Goal: Task Accomplishment & Management: Manage account settings

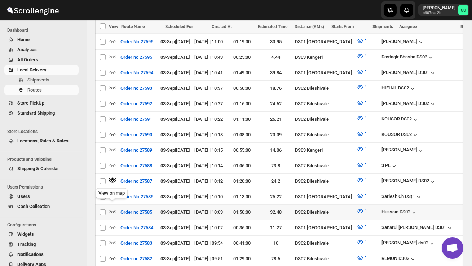
click at [112, 208] on icon "button" at bounding box center [112, 211] width 7 height 7
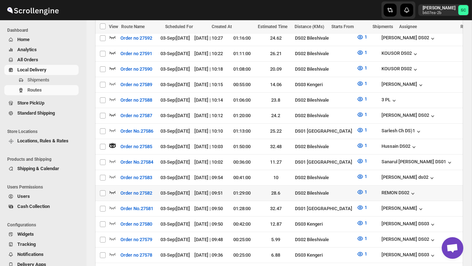
scroll to position [299, 0]
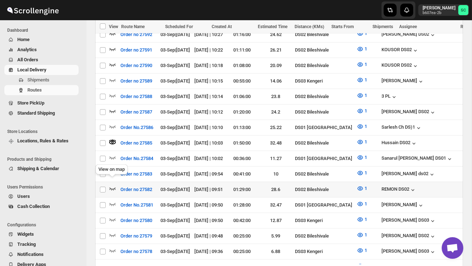
click at [113, 185] on icon "button" at bounding box center [112, 188] width 7 height 7
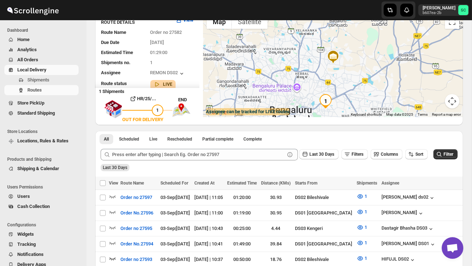
scroll to position [0, 0]
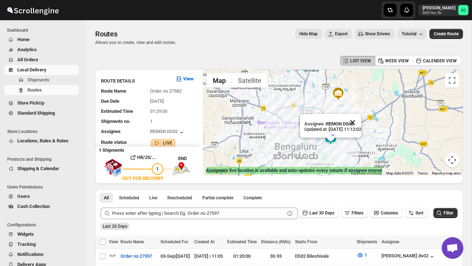
click at [360, 121] on button "Close" at bounding box center [352, 122] width 17 height 17
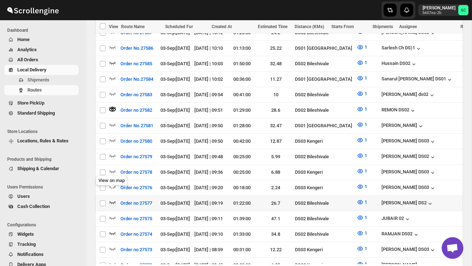
click at [111, 201] on icon "button" at bounding box center [113, 202] width 6 height 3
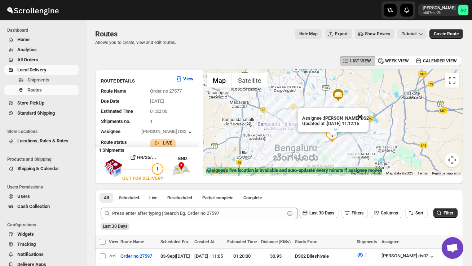
click at [365, 115] on button "Close" at bounding box center [359, 116] width 17 height 17
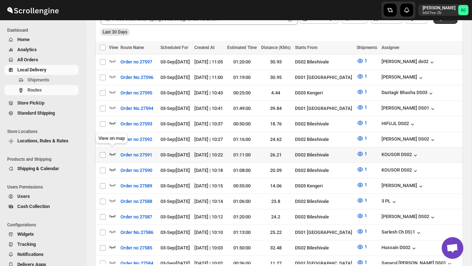
click at [114, 151] on icon "button" at bounding box center [112, 153] width 7 height 7
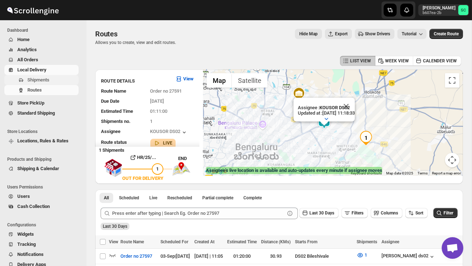
click at [53, 81] on span "Shipments" at bounding box center [52, 79] width 50 height 7
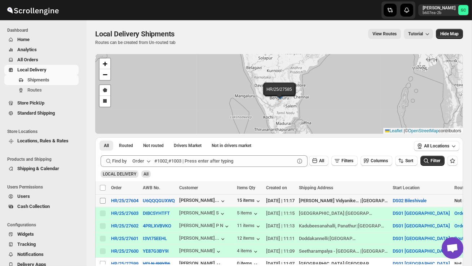
click at [100, 200] on input "Select shipment" at bounding box center [103, 201] width 6 height 6
checkbox input "true"
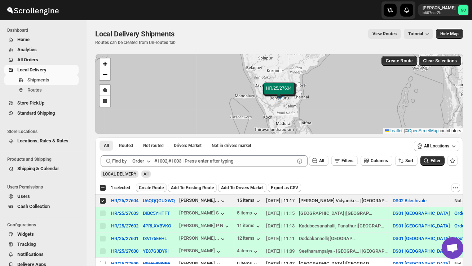
click at [154, 188] on span "Create Route" at bounding box center [151, 188] width 25 height 6
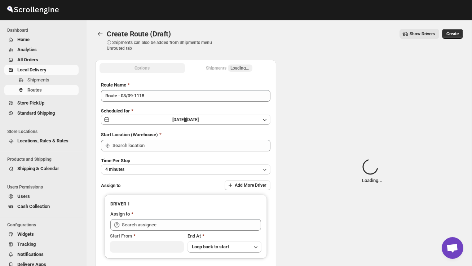
type input "DS02 Bileshivale"
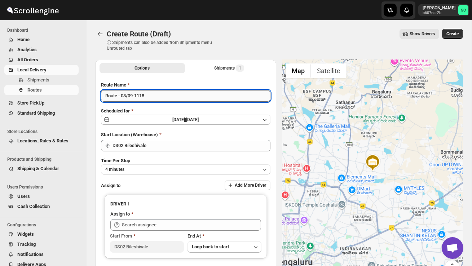
click at [152, 96] on input "Route - 03/09-1118" at bounding box center [185, 96] width 169 height 12
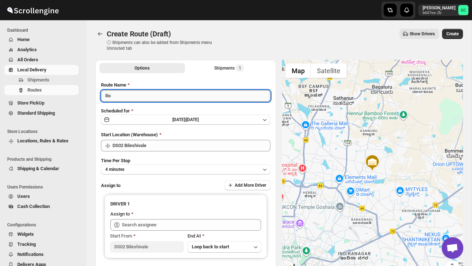
type input "R"
type input "Order no 27604"
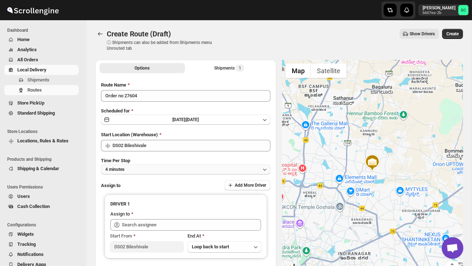
click at [155, 168] on button "4 minutes" at bounding box center [185, 169] width 169 height 10
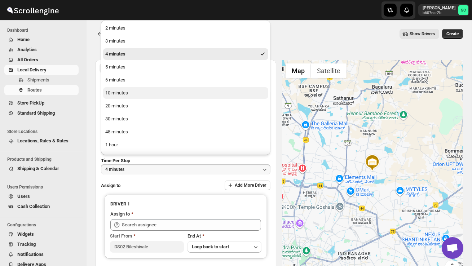
click at [128, 93] on div "10 minutes" at bounding box center [116, 92] width 23 height 7
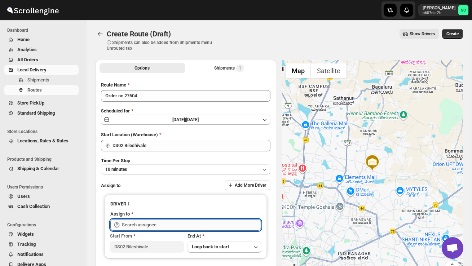
click at [153, 226] on input "text" at bounding box center [191, 225] width 139 height 12
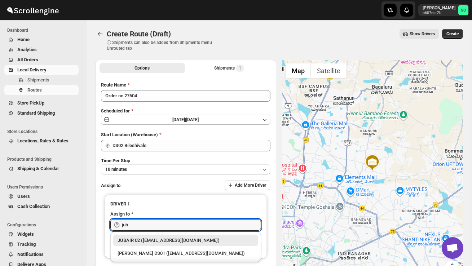
click at [172, 239] on div "JUBAIR 02 ([EMAIL_ADDRESS][DOMAIN_NAME])" at bounding box center [186, 240] width 136 height 7
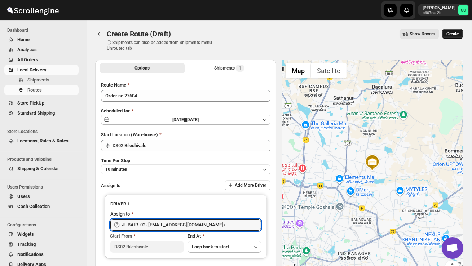
type input "JUBAIR 02 ([EMAIL_ADDRESS][DOMAIN_NAME])"
click at [453, 34] on span "Create" at bounding box center [452, 34] width 12 height 6
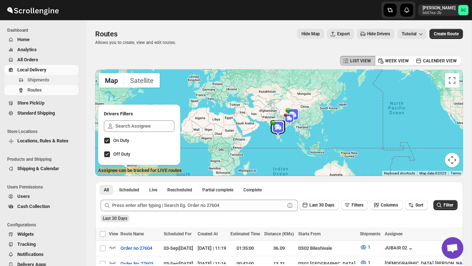
click at [44, 79] on span "Shipments" at bounding box center [38, 79] width 22 height 5
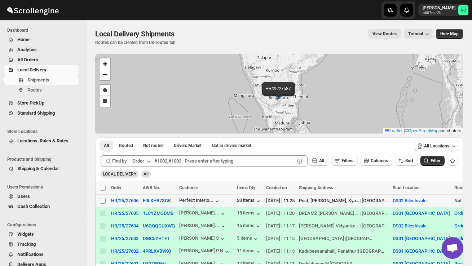
click at [103, 202] on input "Select shipment" at bounding box center [103, 201] width 6 height 6
checkbox input "true"
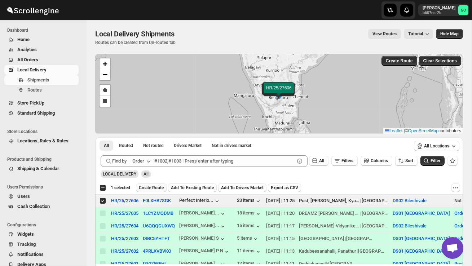
click at [160, 189] on span "Create Route" at bounding box center [151, 188] width 25 height 6
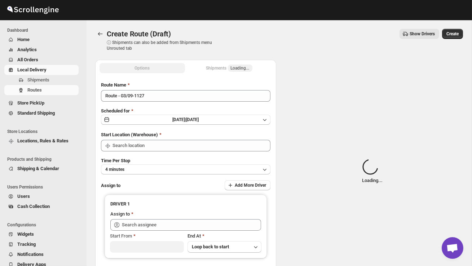
type input "DS02 Bileshivale"
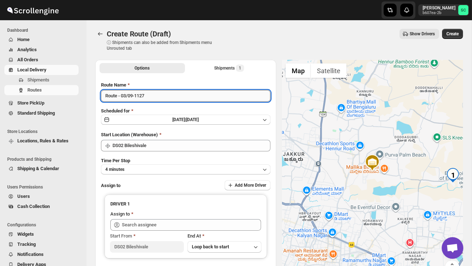
click at [153, 94] on input "Route - 03/09-1127" at bounding box center [185, 96] width 169 height 12
type input "R"
type input "Order no 27606"
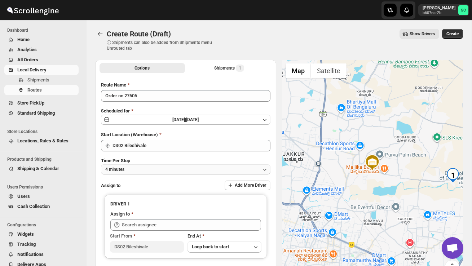
click at [164, 167] on button "4 minutes" at bounding box center [185, 169] width 169 height 10
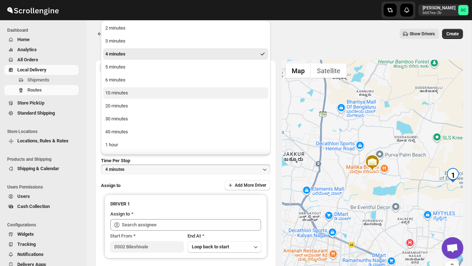
click at [132, 93] on button "10 minutes" at bounding box center [185, 93] width 165 height 12
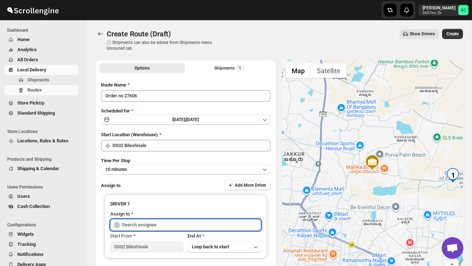
click at [155, 223] on input "text" at bounding box center [191, 225] width 139 height 12
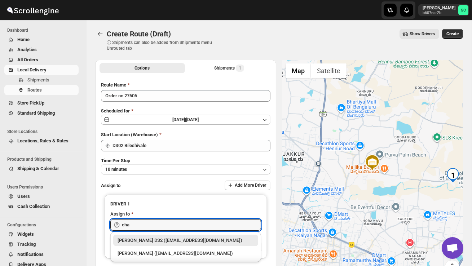
click at [169, 242] on div "CHANDRA BORO DS2 (vefabox262@javbing.com)" at bounding box center [186, 240] width 136 height 7
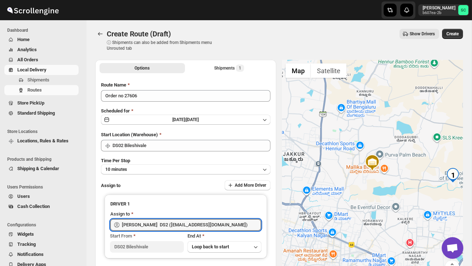
type input "CHANDRA BORO DS2 (vefabox262@javbing.com)"
click at [454, 39] on div "Create Route (Draft) ⓘ Shipments can also be added from Shipments menu Unrouted…" at bounding box center [279, 40] width 368 height 22
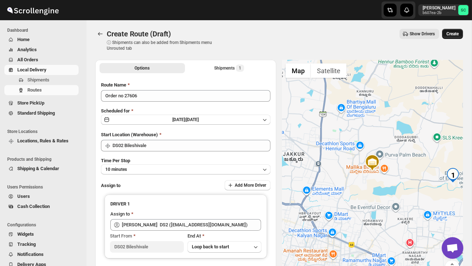
click at [454, 34] on span "Create" at bounding box center [452, 34] width 12 height 6
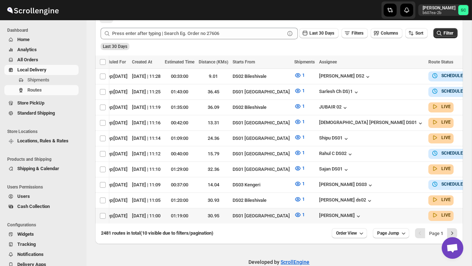
scroll to position [185, 0]
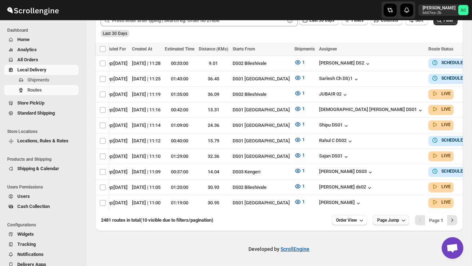
click at [382, 218] on span "Page Jump" at bounding box center [388, 220] width 22 height 6
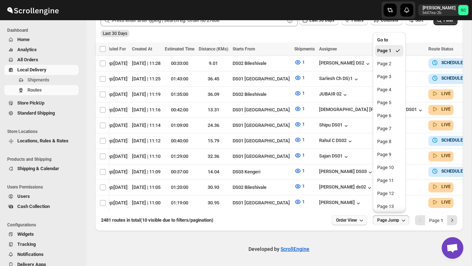
click at [354, 219] on span "Order View" at bounding box center [346, 220] width 21 height 6
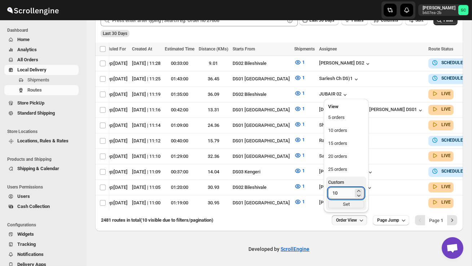
click at [344, 193] on input "10" at bounding box center [340, 194] width 25 height 12
type input "1"
type input "40"
click at [349, 202] on div "Set" at bounding box center [346, 205] width 36 height 8
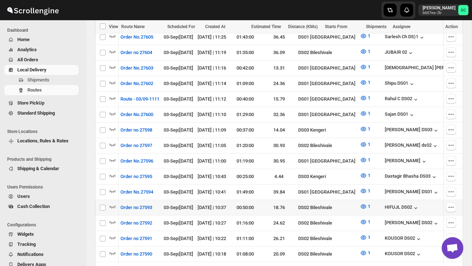
scroll to position [0, 0]
click at [113, 203] on icon "button" at bounding box center [112, 206] width 7 height 7
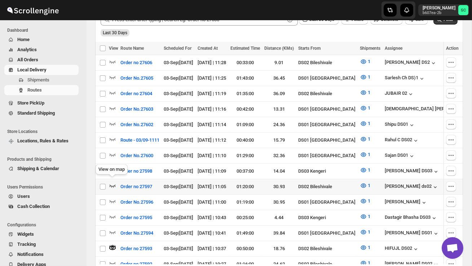
click at [113, 185] on icon "button" at bounding box center [113, 186] width 6 height 3
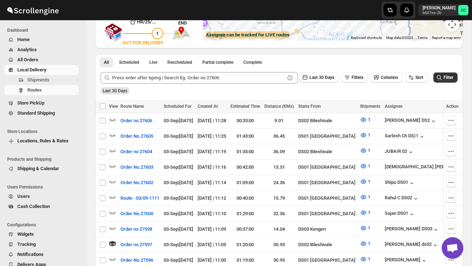
scroll to position [26, 0]
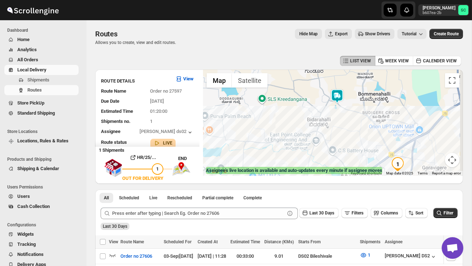
drag, startPoint x: 323, startPoint y: 122, endPoint x: 287, endPoint y: 164, distance: 55.5
click at [287, 165] on div at bounding box center [333, 123] width 260 height 106
click at [339, 94] on img at bounding box center [336, 96] width 14 height 14
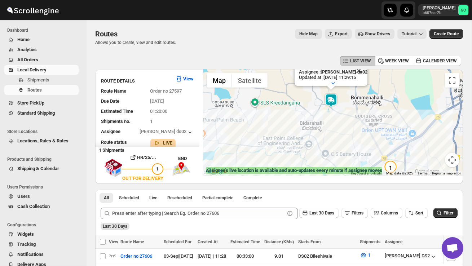
drag, startPoint x: 275, startPoint y: 156, endPoint x: 269, endPoint y: 125, distance: 32.0
click at [269, 125] on div "Assignee : Rashidul ds02 Updated at : 03/09/2025, 11:29:15 Duty mode Enabled Ba…" at bounding box center [333, 123] width 260 height 106
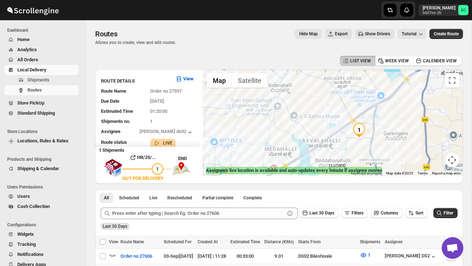
drag, startPoint x: 272, startPoint y: 152, endPoint x: 241, endPoint y: 114, distance: 48.5
click at [241, 114] on div "Assignee : Rashidul ds02 Updated at : 03/09/2025, 11:29:15 Duty mode Enabled Ba…" at bounding box center [333, 123] width 260 height 106
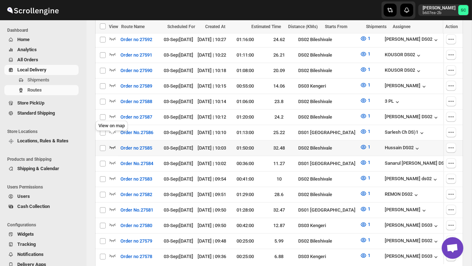
click at [111, 146] on icon "button" at bounding box center [113, 147] width 6 height 3
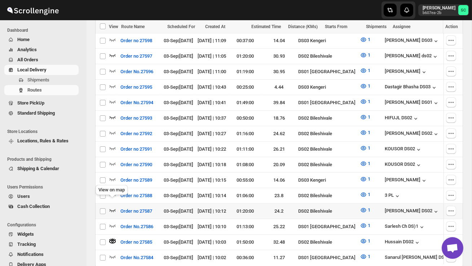
click at [112, 207] on icon "button" at bounding box center [112, 210] width 7 height 7
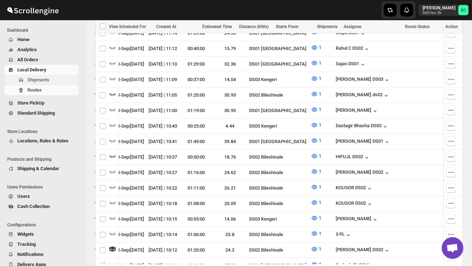
click at [57, 82] on span "Shipments" at bounding box center [52, 79] width 50 height 7
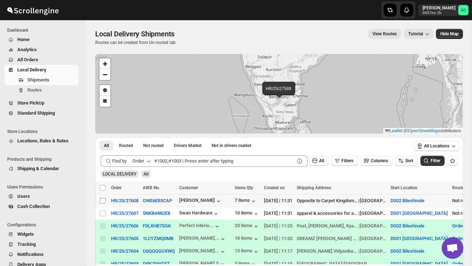
click at [102, 202] on input "Select shipment" at bounding box center [103, 201] width 6 height 6
checkbox input "true"
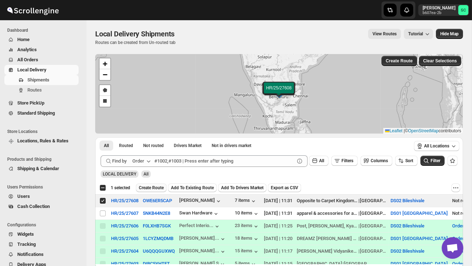
click at [162, 190] on span "Create Route" at bounding box center [151, 188] width 25 height 6
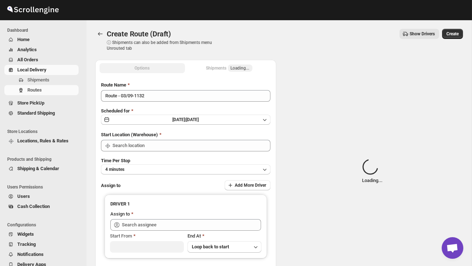
type input "DS02 Bileshivale"
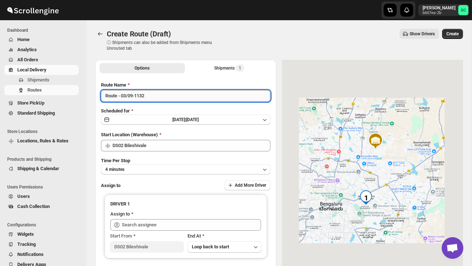
click at [163, 99] on input "Route - 03/09-1132" at bounding box center [185, 96] width 169 height 12
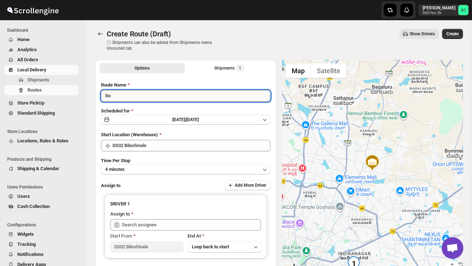
type input "R"
type input "Order no 27"
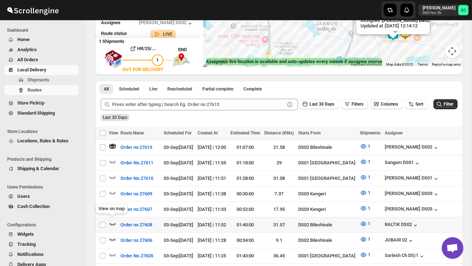
click at [110, 220] on icon "button" at bounding box center [112, 223] width 7 height 7
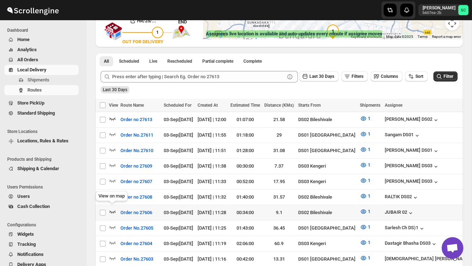
click at [115, 208] on icon "button" at bounding box center [112, 211] width 7 height 7
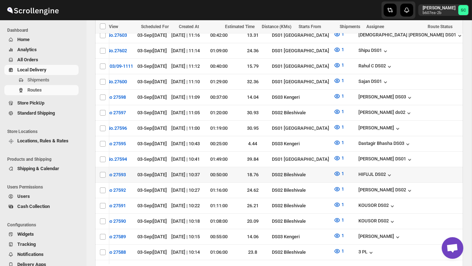
scroll to position [361, 0]
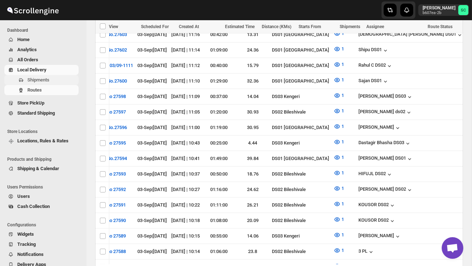
click at [44, 79] on span "Shipments" at bounding box center [38, 79] width 22 height 5
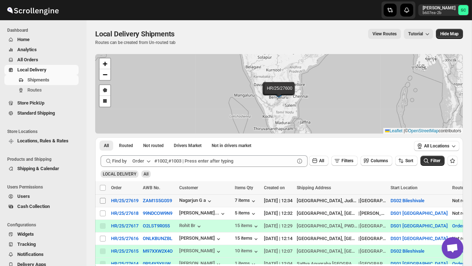
click at [101, 200] on input "Select shipment" at bounding box center [103, 201] width 6 height 6
checkbox input "true"
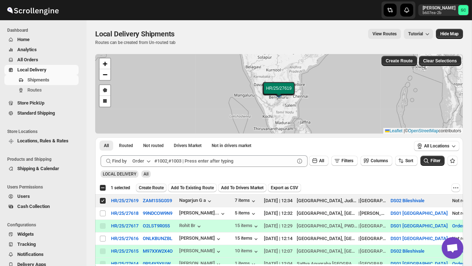
click at [158, 185] on button "Create Route" at bounding box center [151, 188] width 31 height 9
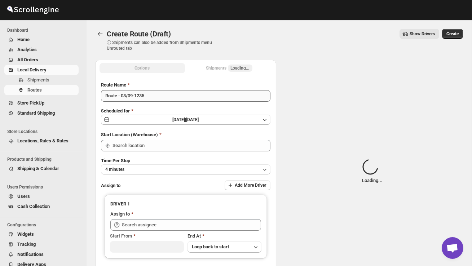
type input "DS02 Bileshivale"
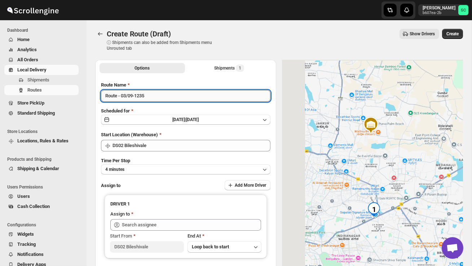
click at [154, 101] on input "Route - 03/09-1235" at bounding box center [185, 96] width 169 height 12
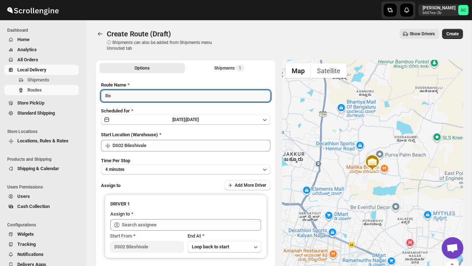
type input "R"
type input "Order no 27619"
click at [149, 170] on button "4 minutes" at bounding box center [185, 169] width 169 height 10
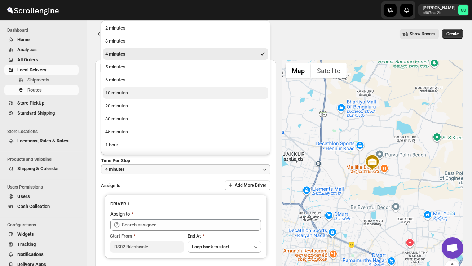
click at [106, 92] on div "10 minutes" at bounding box center [116, 92] width 23 height 7
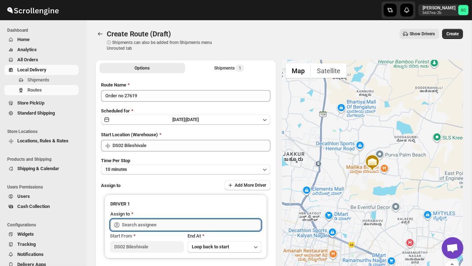
click at [134, 226] on input "text" at bounding box center [191, 225] width 139 height 12
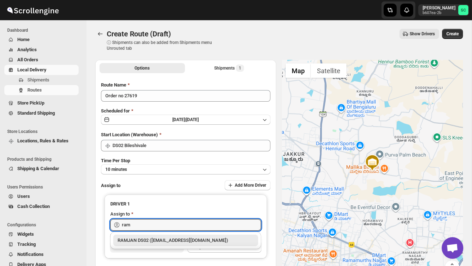
click at [158, 240] on div "RAMJAN DS02 ([EMAIL_ADDRESS][DOMAIN_NAME])" at bounding box center [186, 240] width 136 height 7
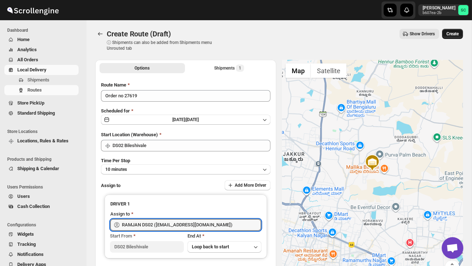
type input "RAMJAN DS02 ([EMAIL_ADDRESS][DOMAIN_NAME])"
click at [453, 34] on span "Create" at bounding box center [452, 34] width 12 height 6
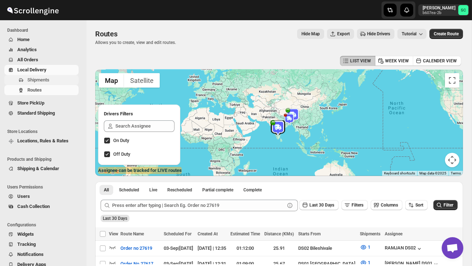
click at [43, 80] on span "Shipments" at bounding box center [38, 79] width 22 height 5
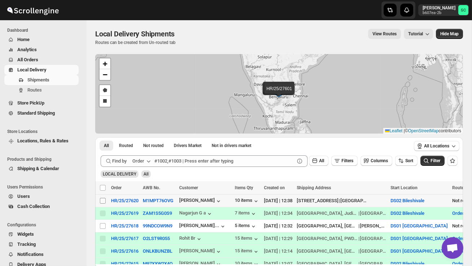
click at [104, 199] on input "Select shipment" at bounding box center [103, 201] width 6 height 6
checkbox input "true"
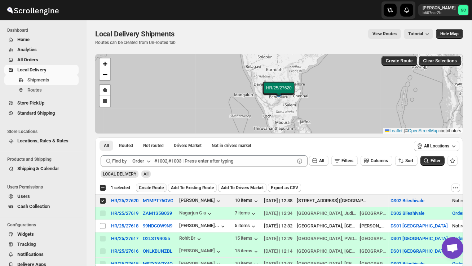
click at [151, 189] on span "Create Route" at bounding box center [151, 188] width 25 height 6
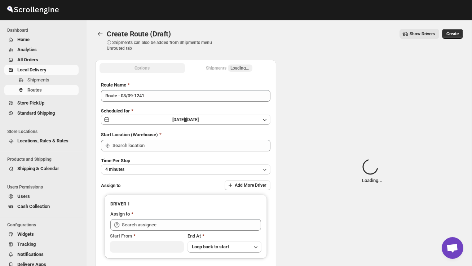
type input "DS02 Bileshivale"
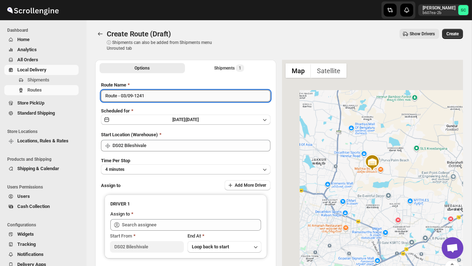
click at [163, 101] on input "Route - 03/09-1241" at bounding box center [185, 96] width 169 height 12
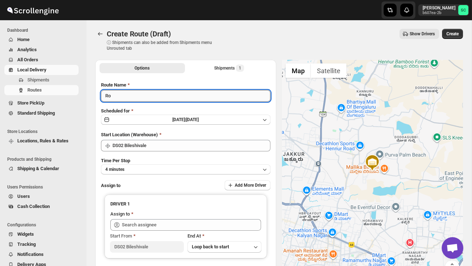
type input "R"
type input "Order no 27620"
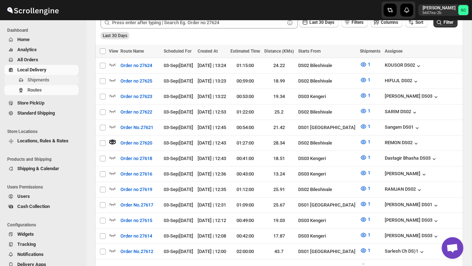
click at [45, 79] on span "Shipments" at bounding box center [38, 79] width 22 height 5
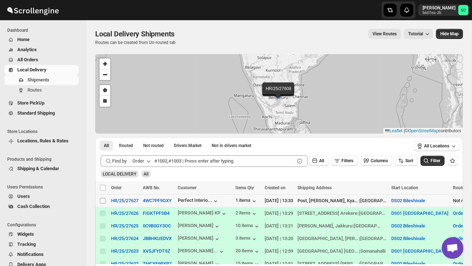
click at [102, 204] on span at bounding box center [103, 201] width 6 height 6
click at [102, 204] on input "Select shipment" at bounding box center [103, 201] width 6 height 6
checkbox input "false"
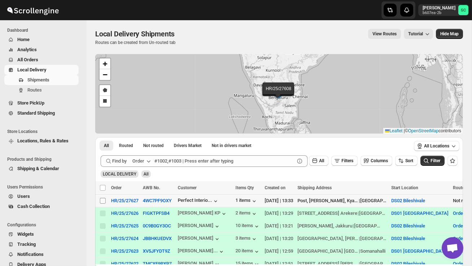
checkbox input "false"
click at [102, 201] on input "Select shipment" at bounding box center [103, 201] width 6 height 6
checkbox input "true"
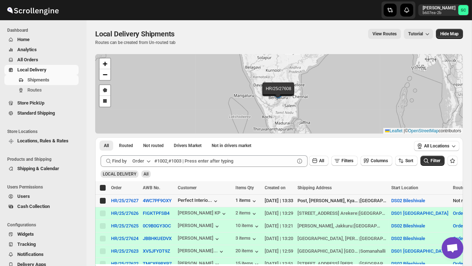
checkbox input "true"
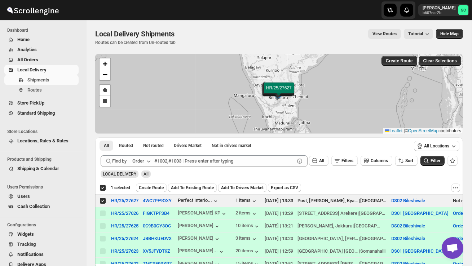
click at [147, 189] on span "Create Route" at bounding box center [151, 188] width 25 height 6
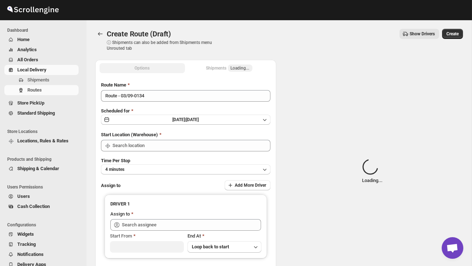
type input "DS02 Bileshivale"
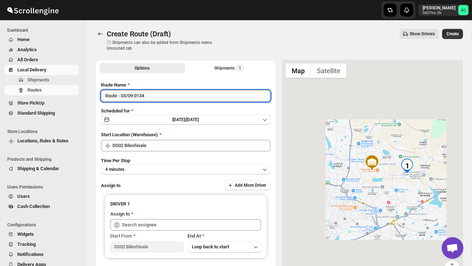
click at [154, 100] on input "Route - 03/09-0134" at bounding box center [185, 96] width 169 height 12
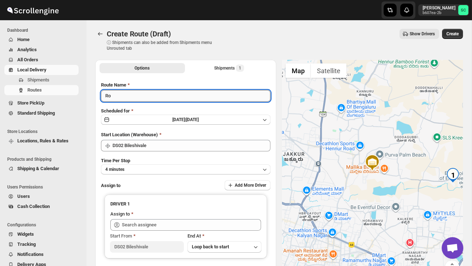
type input "R"
type input "Order no 27627"
click at [177, 167] on button "4 minutes" at bounding box center [185, 169] width 169 height 10
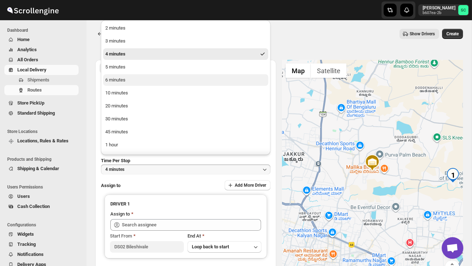
click at [137, 85] on button "6 minutes" at bounding box center [185, 80] width 165 height 12
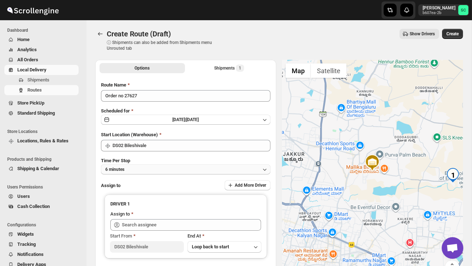
click at [153, 168] on button "6 minutes" at bounding box center [185, 169] width 169 height 10
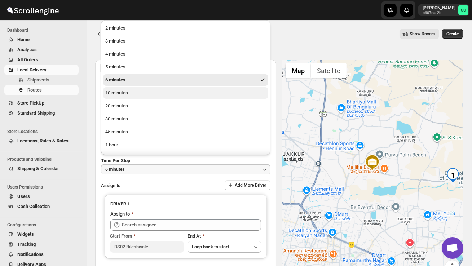
click at [135, 94] on button "10 minutes" at bounding box center [185, 93] width 165 height 12
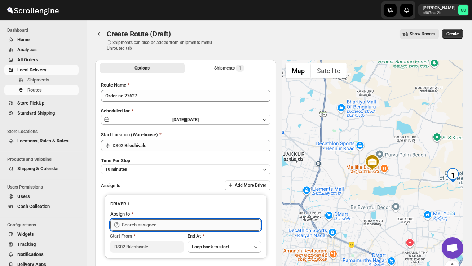
click at [159, 223] on input "text" at bounding box center [191, 225] width 139 height 12
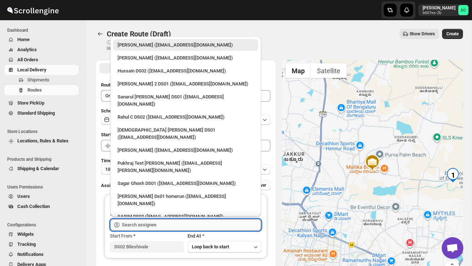
type input "s"
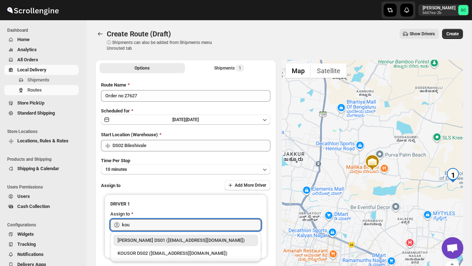
click at [201, 253] on div "KOUSOR DS02 ([EMAIL_ADDRESS][DOMAIN_NAME])" at bounding box center [186, 253] width 136 height 7
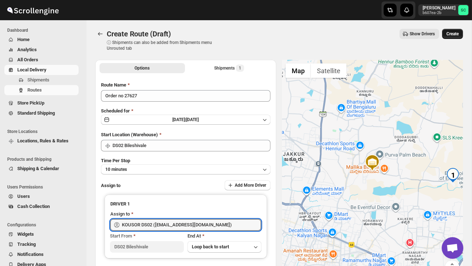
type input "KOUSOR DS02 ([EMAIL_ADDRESS][DOMAIN_NAME])"
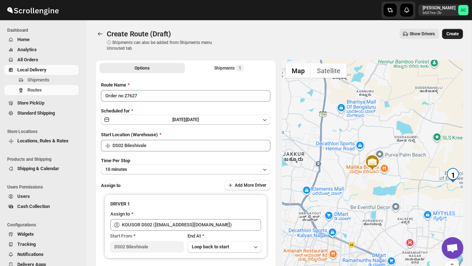
click at [452, 33] on span "Create" at bounding box center [452, 34] width 12 height 6
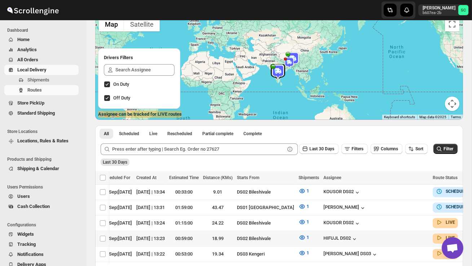
scroll to position [0, 92]
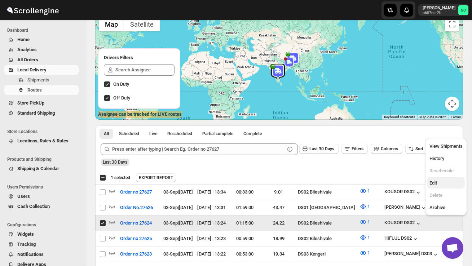
click at [437, 180] on span "Edit" at bounding box center [434, 182] width 8 height 5
checkbox input "false"
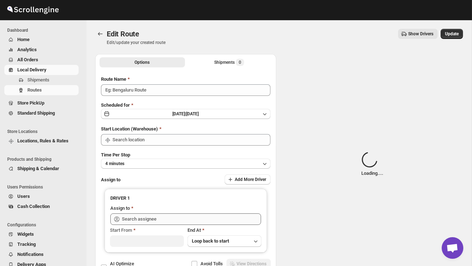
type input "Order no 27624"
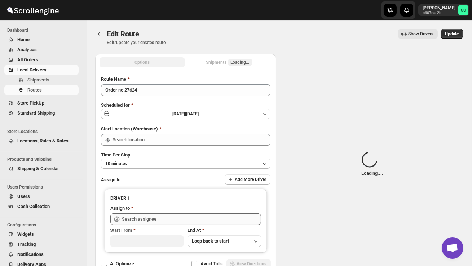
type input "DS02 Bileshivale"
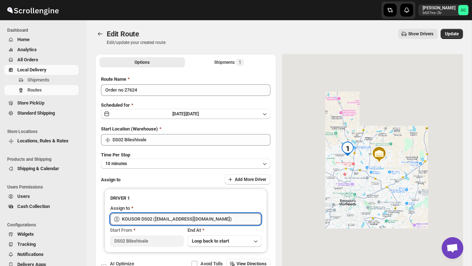
click at [232, 218] on input "KOUSOR DS02 ([EMAIL_ADDRESS][DOMAIN_NAME])" at bounding box center [191, 219] width 139 height 12
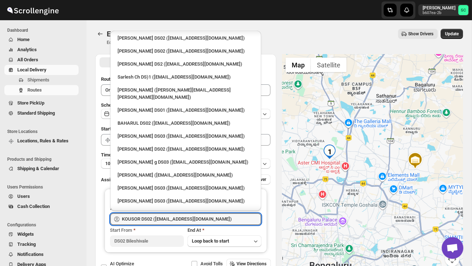
scroll to position [318, 0]
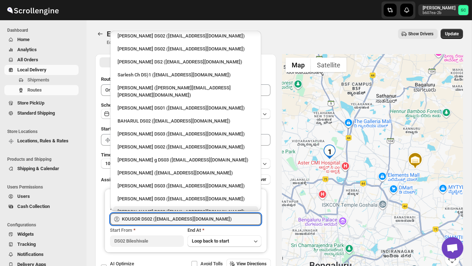
click at [176, 206] on div "[PERSON_NAME] DS02 ([EMAIL_ADDRESS][DOMAIN_NAME])" at bounding box center [185, 212] width 145 height 12
type input "[PERSON_NAME] DS02 ([EMAIL_ADDRESS][DOMAIN_NAME])"
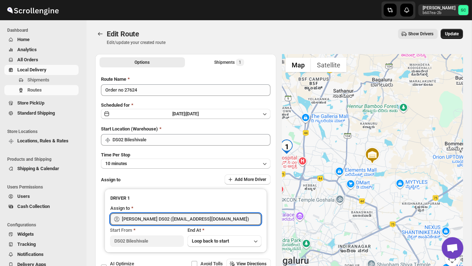
click at [451, 35] on span "Update" at bounding box center [452, 34] width 14 height 6
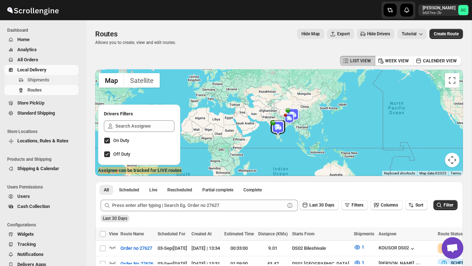
click at [59, 77] on span "Shipments" at bounding box center [52, 79] width 50 height 7
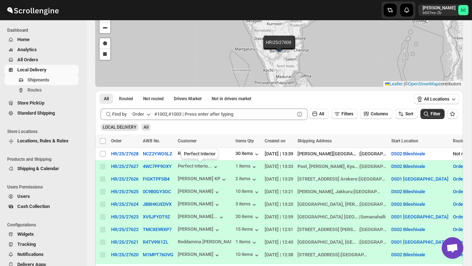
scroll to position [50, 0]
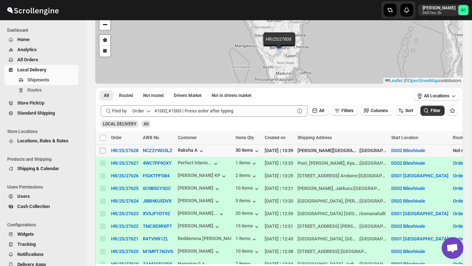
click at [102, 151] on input "Select shipment" at bounding box center [103, 151] width 6 height 6
checkbox input "true"
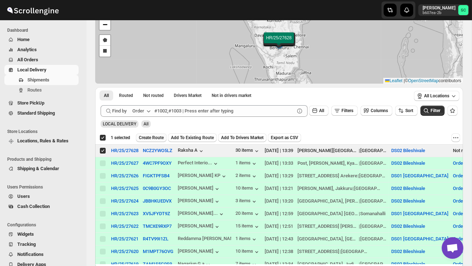
click at [157, 140] on span "Create Route" at bounding box center [151, 138] width 25 height 6
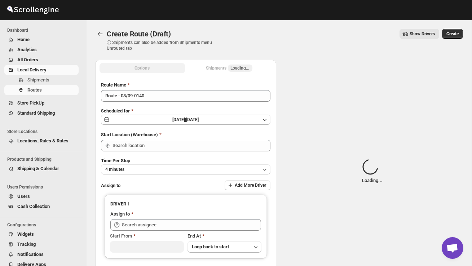
type input "DS02 Bileshivale"
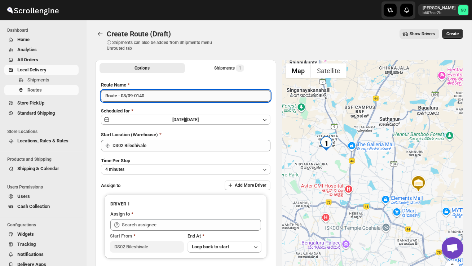
click at [161, 96] on input "Route - 03/09-0140" at bounding box center [185, 96] width 169 height 12
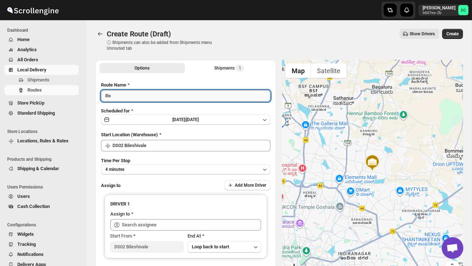
type input "R"
type input "Order no 27628"
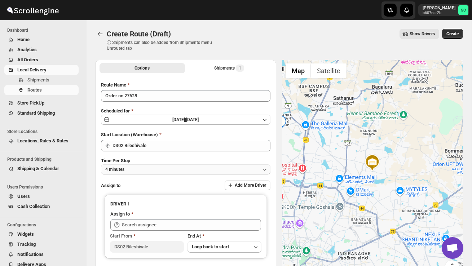
click at [197, 169] on button "4 minutes" at bounding box center [185, 169] width 169 height 10
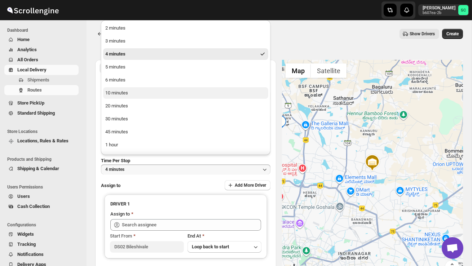
click at [144, 87] on button "10 minutes" at bounding box center [185, 93] width 165 height 12
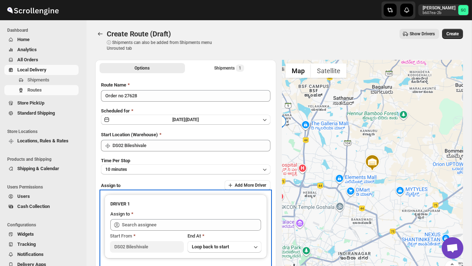
click at [164, 218] on div "Assign to" at bounding box center [185, 215] width 151 height 9
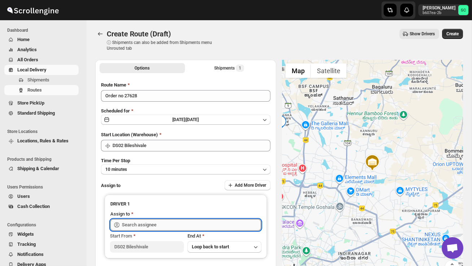
click at [162, 222] on input "text" at bounding box center [191, 225] width 139 height 12
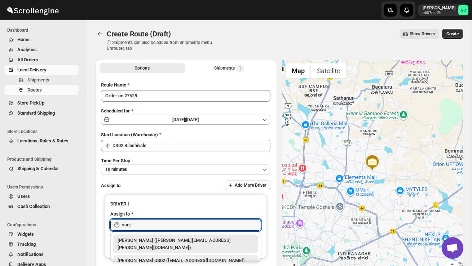
click at [180, 257] on div "[PERSON_NAME] DS02 ([EMAIL_ADDRESS][DOMAIN_NAME])" at bounding box center [186, 260] width 136 height 7
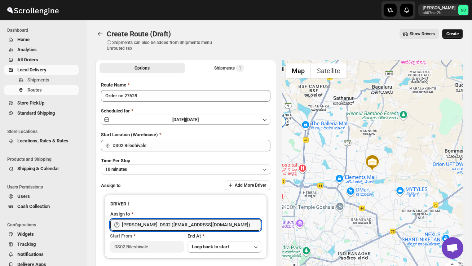
type input "[PERSON_NAME] DS02 ([EMAIL_ADDRESS][DOMAIN_NAME])"
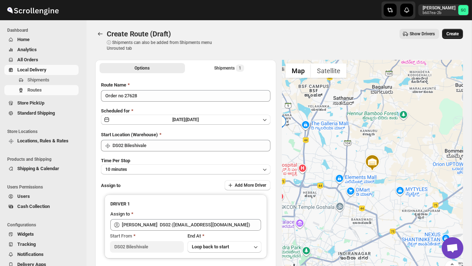
click at [457, 37] on button "Create" at bounding box center [452, 34] width 21 height 10
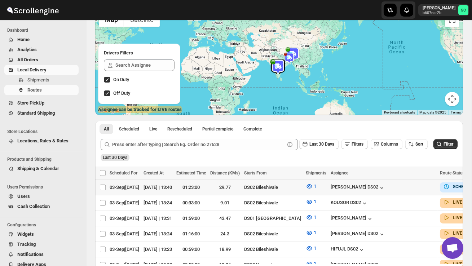
scroll to position [0, 101]
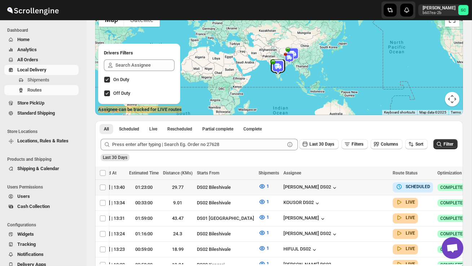
checkbox input "true"
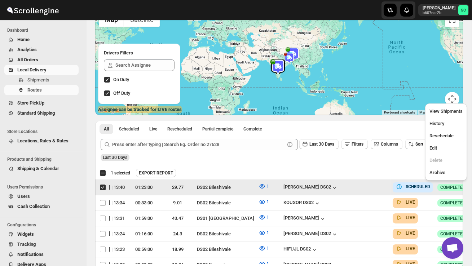
scroll to position [0, 0]
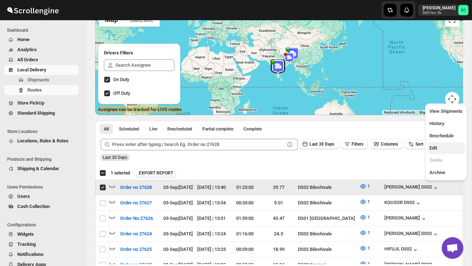
click at [437, 149] on span "Edit" at bounding box center [434, 147] width 8 height 5
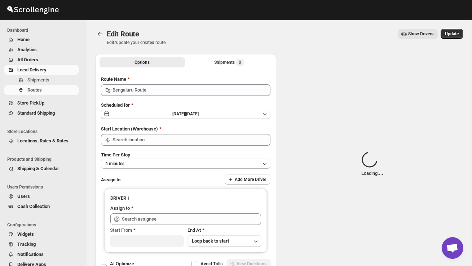
type input "Order no 27628"
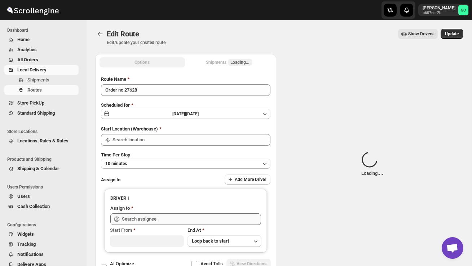
type input "DS02 Bileshivale"
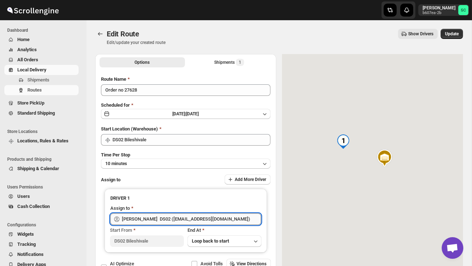
click at [214, 217] on input "[PERSON_NAME] DS02 ([EMAIL_ADDRESS][DOMAIN_NAME])" at bounding box center [191, 219] width 139 height 12
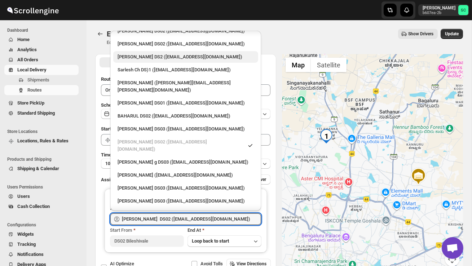
scroll to position [324, 0]
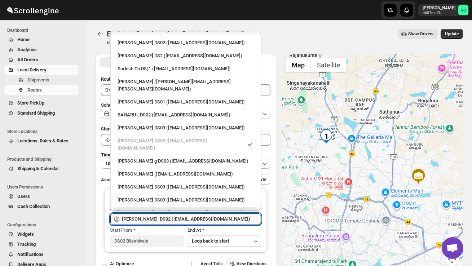
click at [170, 210] on div "[PERSON_NAME] DS02 ([EMAIL_ADDRESS][DOMAIN_NAME])" at bounding box center [186, 213] width 136 height 7
type input "[PERSON_NAME] DS02 ([EMAIL_ADDRESS][DOMAIN_NAME])"
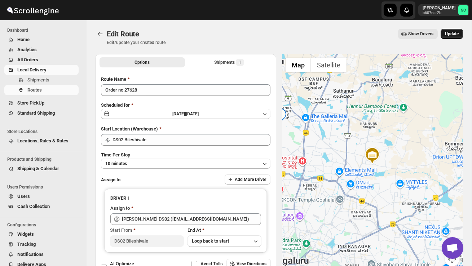
click at [453, 37] on button "Update" at bounding box center [452, 34] width 22 height 10
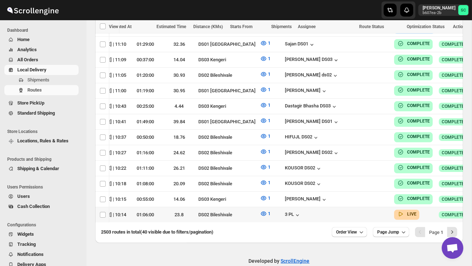
scroll to position [0, 101]
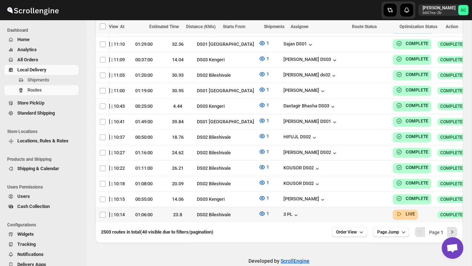
checkbox input "true"
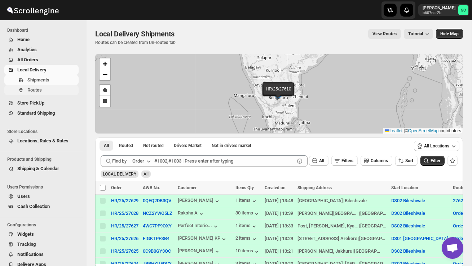
click at [49, 91] on span "Routes" at bounding box center [52, 90] width 50 height 7
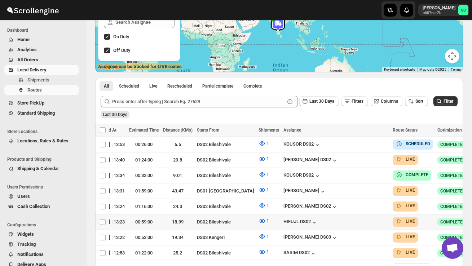
scroll to position [0, 101]
checkbox input "true"
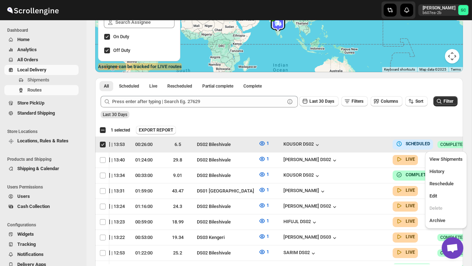
scroll to position [0, 0]
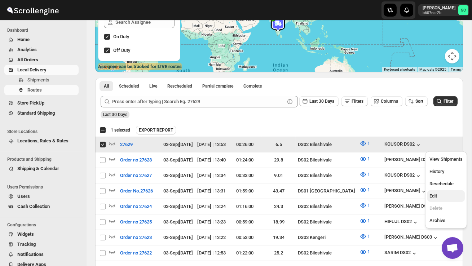
click at [440, 195] on span "Edit" at bounding box center [446, 196] width 33 height 7
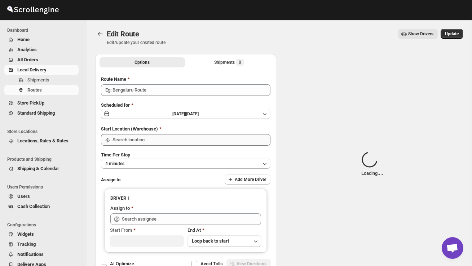
type input "27629"
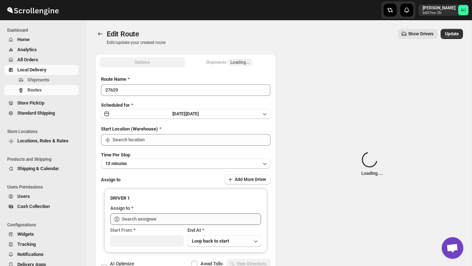
type input "DS02 Bileshivale"
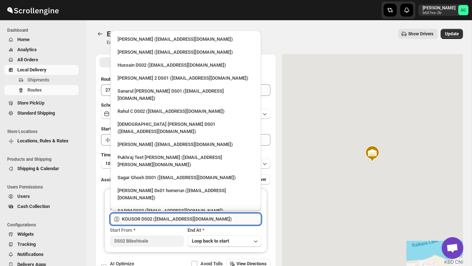
click at [203, 218] on input "KOUSOR DS02 (xivebi6567@decodewp.com)" at bounding box center [191, 219] width 139 height 12
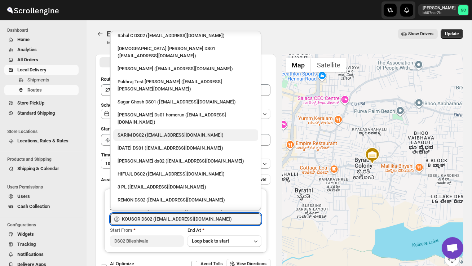
scroll to position [83, 0]
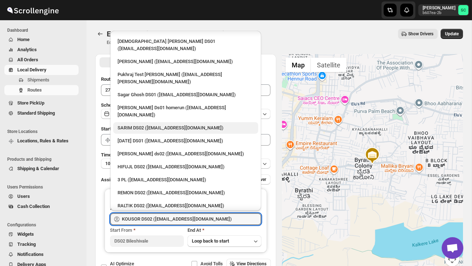
click at [170, 202] on div "RALTIK DS02 (cecih54531@btcours.com)" at bounding box center [186, 205] width 136 height 7
type input "RALTIK DS02 (cecih54531@btcours.com)"
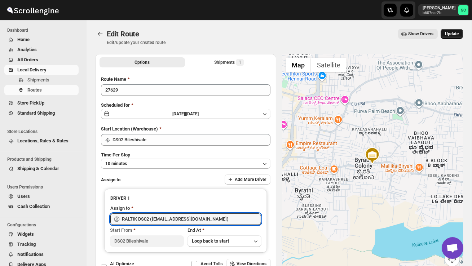
click at [453, 38] on button "Update" at bounding box center [452, 34] width 22 height 10
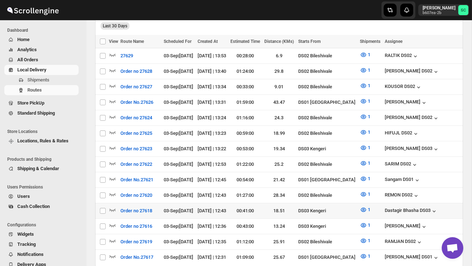
scroll to position [195, 0]
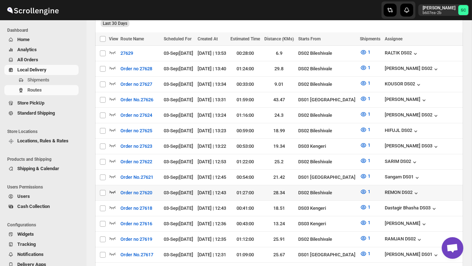
click at [114, 188] on icon "button" at bounding box center [112, 191] width 7 height 7
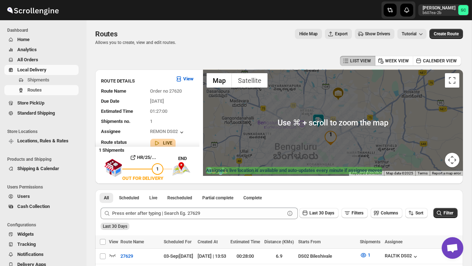
click at [322, 116] on img at bounding box center [318, 121] width 14 height 14
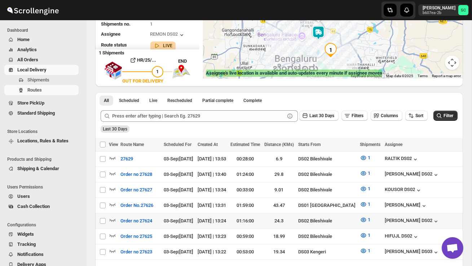
scroll to position [100, 0]
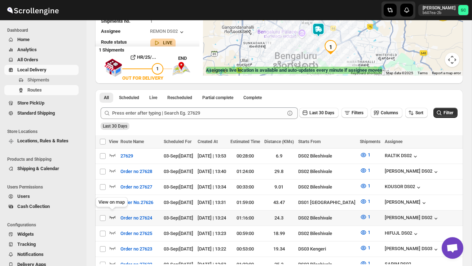
click at [111, 215] on icon "button" at bounding box center [112, 216] width 7 height 7
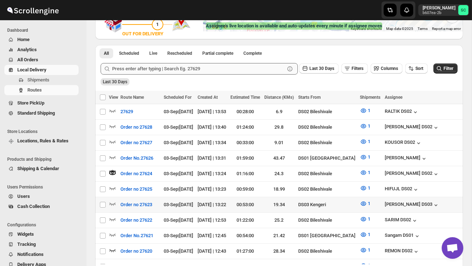
scroll to position [145, 0]
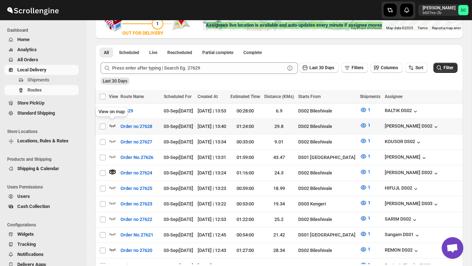
click at [114, 123] on icon "button" at bounding box center [112, 125] width 7 height 7
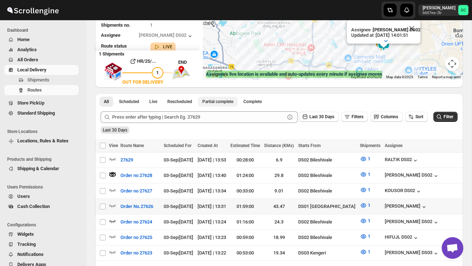
scroll to position [97, 0]
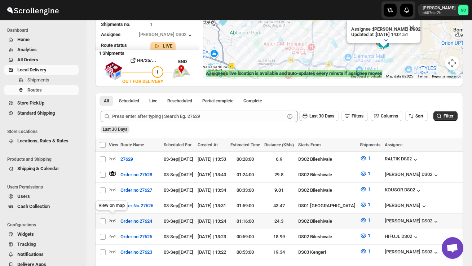
click at [113, 217] on icon "button" at bounding box center [112, 220] width 7 height 7
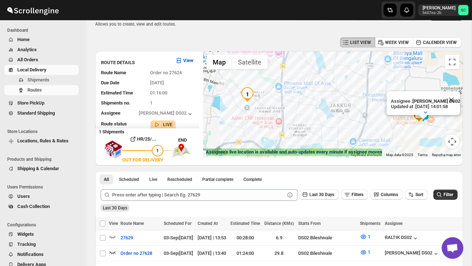
scroll to position [0, 0]
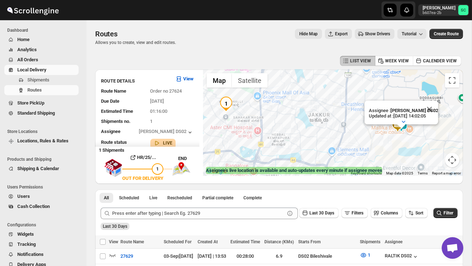
drag, startPoint x: 303, startPoint y: 151, endPoint x: 331, endPoint y: 144, distance: 28.7
click at [331, 145] on div "Assignee : BOLEN DS02 Updated at : 03/09/2025, 14:02:05 Duty mode Enabled Batte…" at bounding box center [333, 123] width 260 height 106
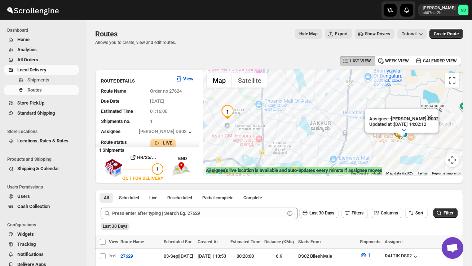
drag, startPoint x: 238, startPoint y: 140, endPoint x: 331, endPoint y: 141, distance: 93.4
click at [331, 141] on div "Assignee : BOLEN DS02 Updated at : 03/09/2025, 14:02:12 Duty mode Enabled Batte…" at bounding box center [333, 123] width 260 height 106
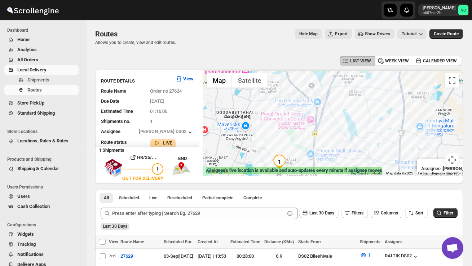
drag, startPoint x: 308, startPoint y: 137, endPoint x: 361, endPoint y: 190, distance: 75.0
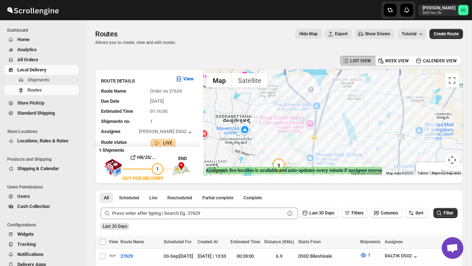
click at [456, 157] on button "Map camera controls" at bounding box center [452, 160] width 14 height 14
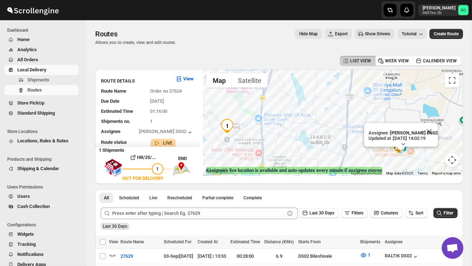
click at [452, 163] on button "Map camera controls" at bounding box center [452, 160] width 14 height 14
click at [432, 159] on button "Zoom out" at bounding box center [434, 160] width 14 height 14
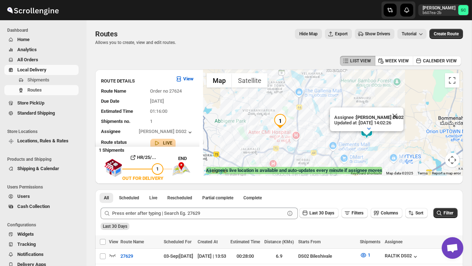
click at [455, 159] on button "Map camera controls" at bounding box center [452, 160] width 14 height 14
click at [437, 160] on button "Zoom out" at bounding box center [434, 160] width 14 height 14
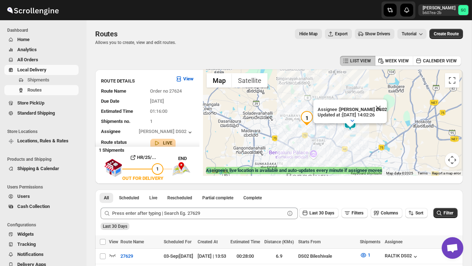
click at [328, 149] on div "Assignee : BOLEN DS02 Updated at : 03/09/2025, 14:02:26 Duty mode Enabled Batte…" at bounding box center [333, 123] width 260 height 106
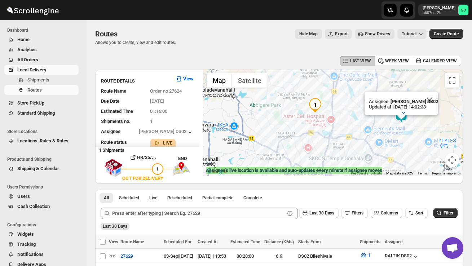
drag, startPoint x: 269, startPoint y: 137, endPoint x: 301, endPoint y: 145, distance: 32.9
click at [301, 146] on div "Assignee : BOLEN DS02 Updated at : 03/09/2025, 14:02:33 Duty mode Enabled Batte…" at bounding box center [333, 123] width 260 height 106
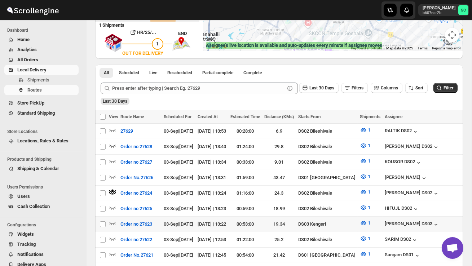
scroll to position [125, 0]
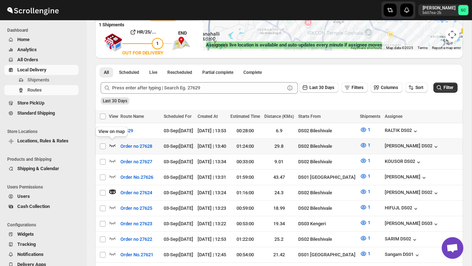
click at [111, 144] on icon "button" at bounding box center [112, 145] width 7 height 7
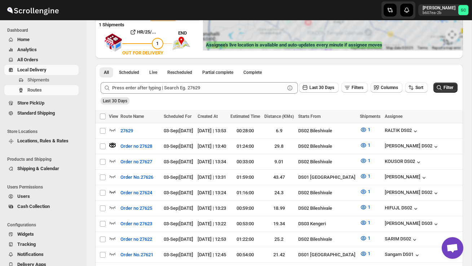
scroll to position [0, 0]
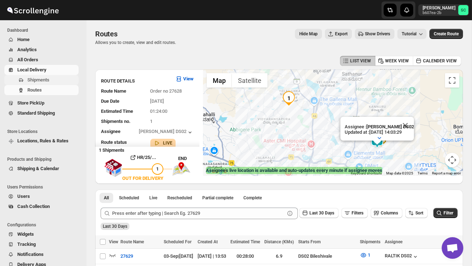
click at [47, 79] on span "Shipments" at bounding box center [38, 79] width 22 height 5
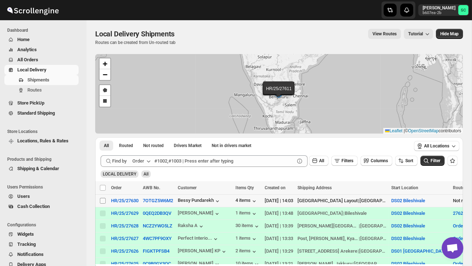
click at [102, 203] on input "Select shipment" at bounding box center [103, 201] width 6 height 6
checkbox input "true"
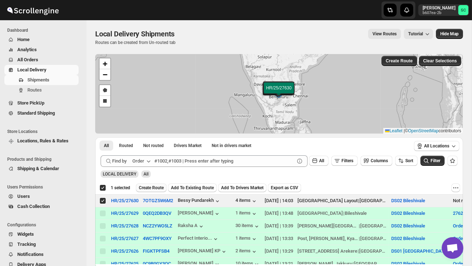
click at [160, 189] on span "Create Route" at bounding box center [151, 188] width 25 height 6
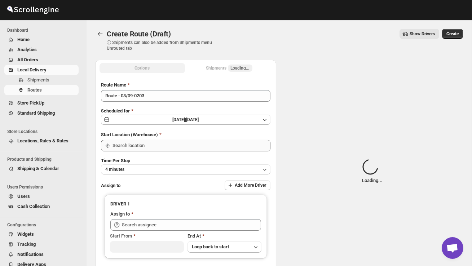
type input "DS02 Bileshivale"
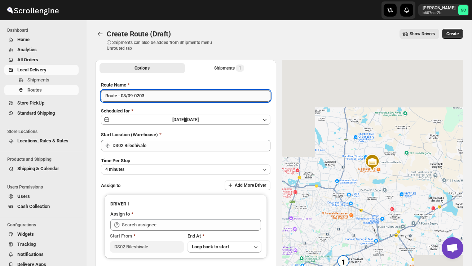
click at [160, 94] on input "Route - 03/09-0203" at bounding box center [185, 96] width 169 height 12
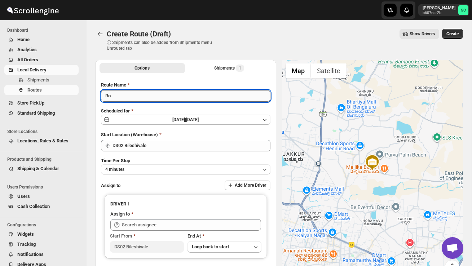
type input "R"
type input "P"
type input "Order no 27630"
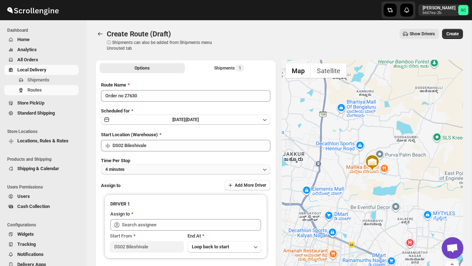
click at [183, 166] on button "4 minutes" at bounding box center [185, 169] width 169 height 10
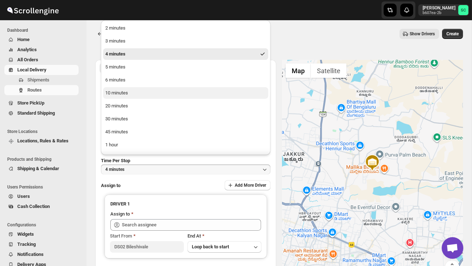
click at [137, 88] on button "10 minutes" at bounding box center [185, 93] width 165 height 12
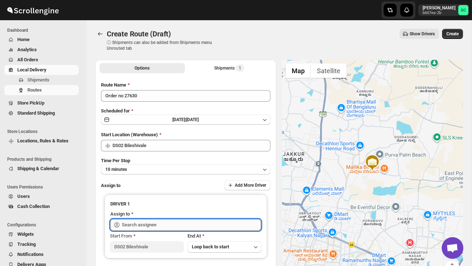
click at [152, 225] on input "text" at bounding box center [191, 225] width 139 height 12
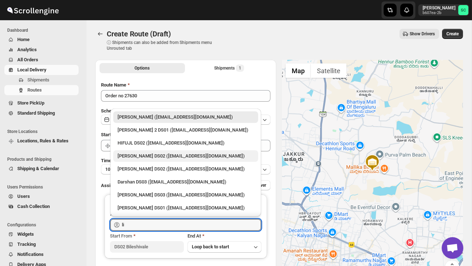
click at [149, 160] on div "ELION DAIMAIRI DS02 (cirecaw311@nutrv.com)" at bounding box center [185, 156] width 145 height 12
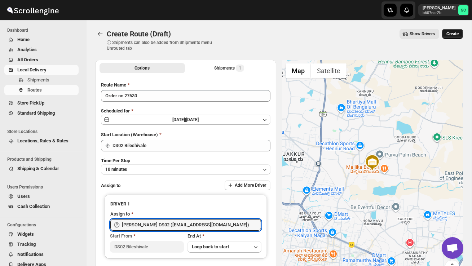
type input "ELION DAIMAIRI DS02 (cirecaw311@nutrv.com)"
click at [451, 35] on span "Create" at bounding box center [452, 34] width 12 height 6
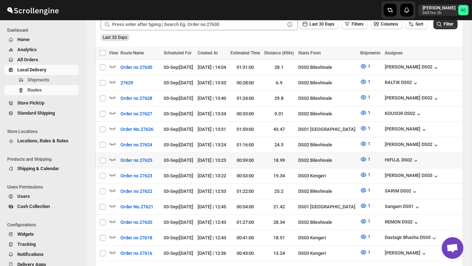
scroll to position [184, 0]
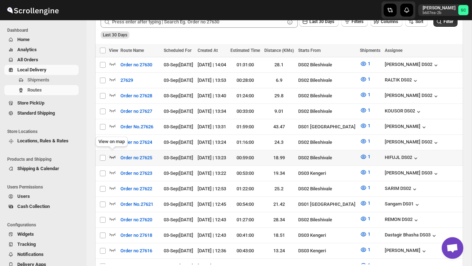
click at [113, 153] on icon "button" at bounding box center [112, 156] width 7 height 7
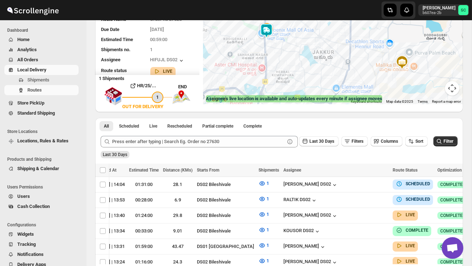
scroll to position [76, 0]
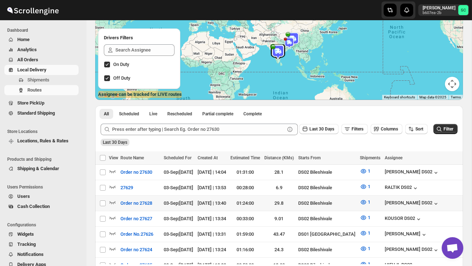
scroll to position [0, 71]
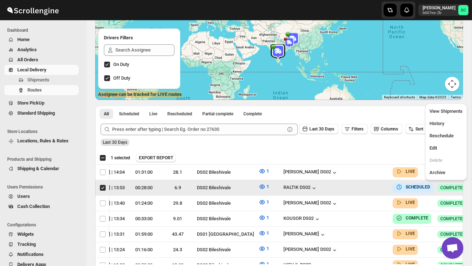
scroll to position [0, 0]
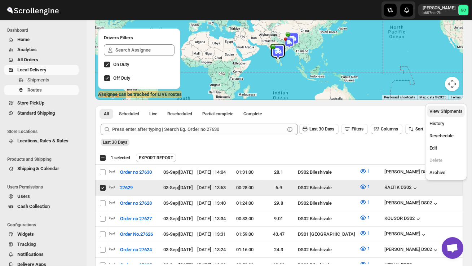
click at [450, 114] on span "View Shipments" at bounding box center [446, 111] width 33 height 7
checkbox input "false"
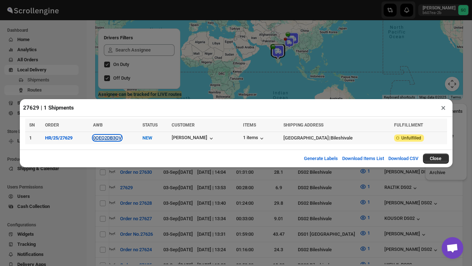
click at [107, 135] on button "0QEQ2DB3QV" at bounding box center [107, 137] width 28 height 5
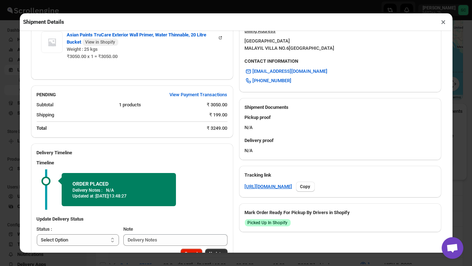
scroll to position [242, 0]
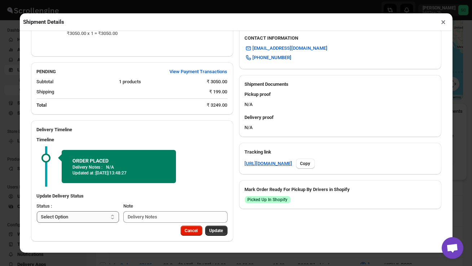
click at [89, 216] on select "Select Option PICKED UP OUT FOR DELIVERY RESCHEDULE DELIVERED CANCELLED" at bounding box center [78, 217] width 83 height 12
select select "PICKED_UP"
click at [219, 233] on span "Pick Products" at bounding box center [209, 231] width 27 height 6
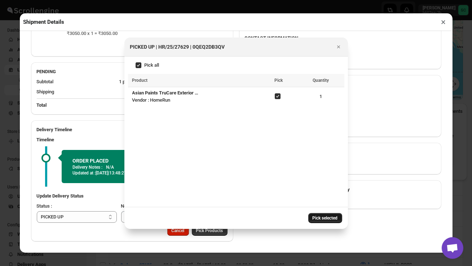
click at [333, 219] on span "Pick selected" at bounding box center [325, 218] width 25 height 6
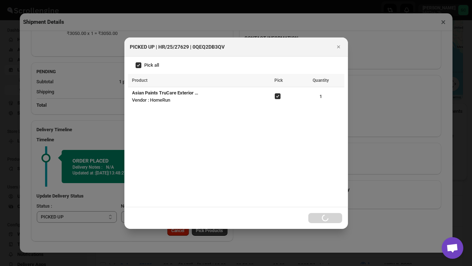
select select
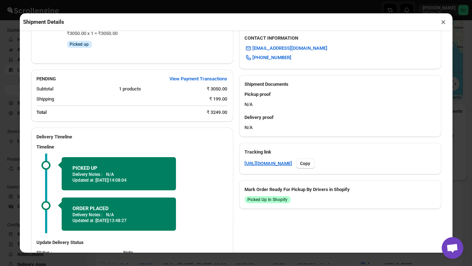
scroll to position [1, 0]
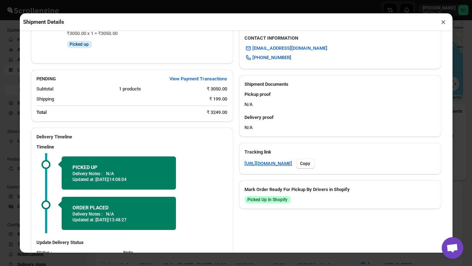
click at [444, 23] on button "×" at bounding box center [444, 22] width 10 height 10
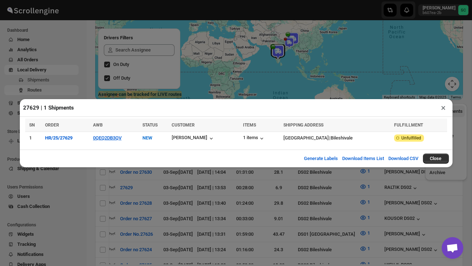
click at [445, 108] on button "×" at bounding box center [444, 108] width 10 height 10
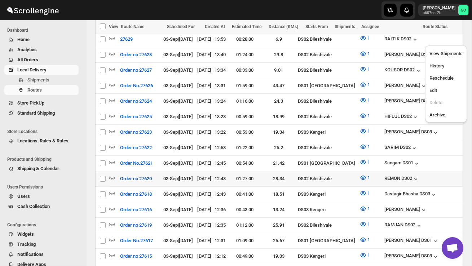
scroll to position [0, 0]
click at [113, 174] on icon "button" at bounding box center [112, 177] width 7 height 7
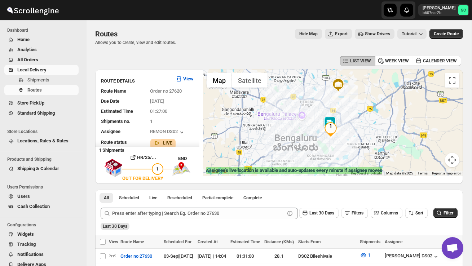
drag, startPoint x: 345, startPoint y: 144, endPoint x: 346, endPoint y: 129, distance: 15.2
click at [346, 129] on div at bounding box center [333, 123] width 260 height 106
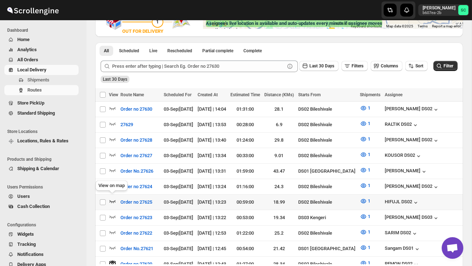
click at [111, 198] on icon "button" at bounding box center [112, 201] width 7 height 7
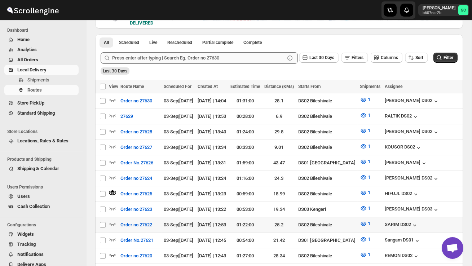
scroll to position [156, 0]
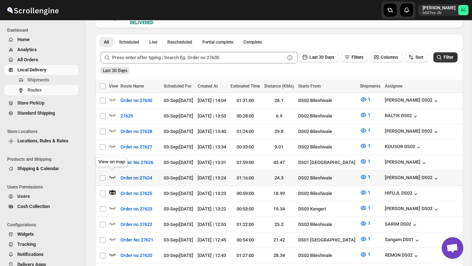
click at [113, 173] on icon "button" at bounding box center [112, 176] width 7 height 7
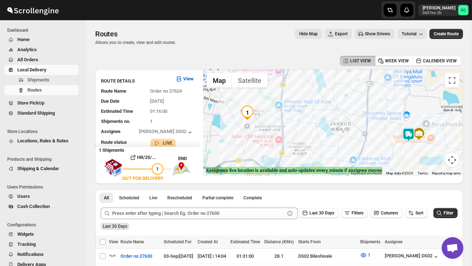
click at [408, 131] on img at bounding box center [408, 135] width 14 height 14
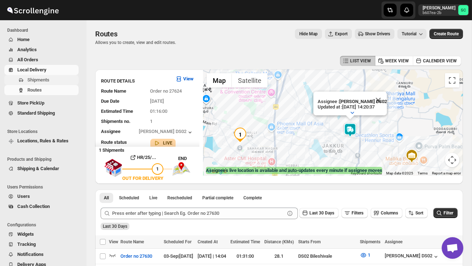
click at [47, 81] on span "Shipments" at bounding box center [38, 79] width 22 height 5
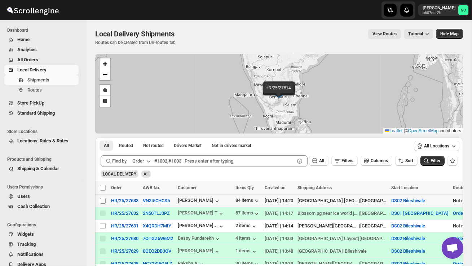
click at [104, 201] on input "Select shipment" at bounding box center [103, 201] width 6 height 6
checkbox input "true"
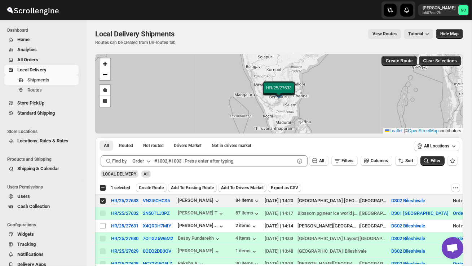
click at [163, 186] on span "Create Route" at bounding box center [151, 188] width 25 height 6
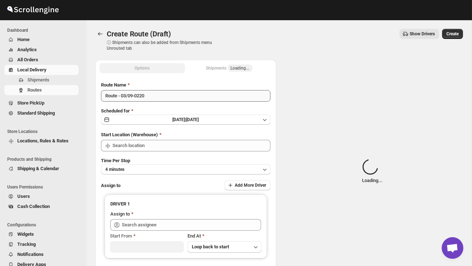
type input "DS02 Bileshivale"
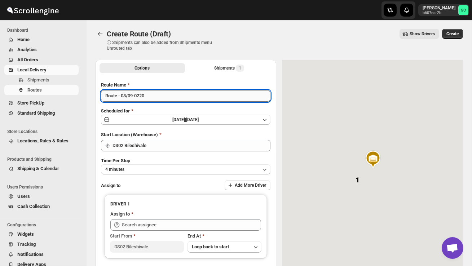
click at [160, 96] on input "Route - 03/09-0220" at bounding box center [185, 96] width 169 height 12
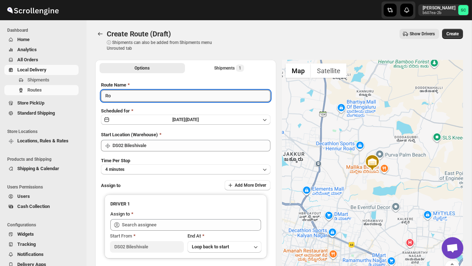
type input "R"
type input "Order no 27633"
click at [192, 166] on button "4 minutes" at bounding box center [185, 169] width 169 height 10
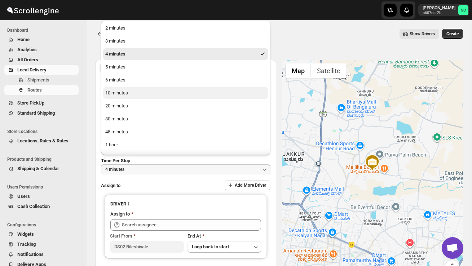
click at [149, 91] on button "10 minutes" at bounding box center [185, 93] width 165 height 12
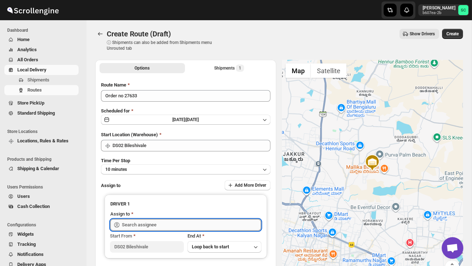
click at [146, 225] on input "text" at bounding box center [191, 225] width 139 height 12
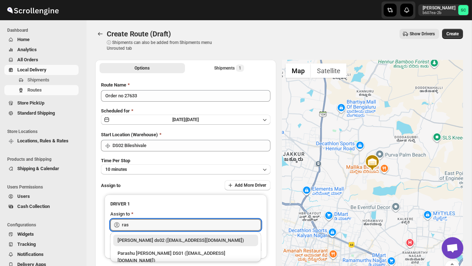
click at [158, 241] on div "Rashidul ds02 (vaseno4694@minduls.com)" at bounding box center [186, 240] width 136 height 7
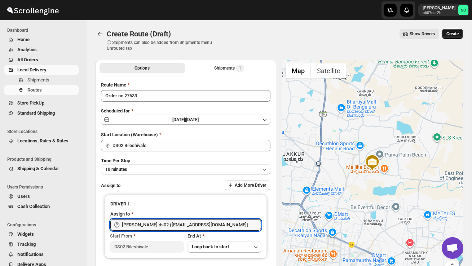
type input "Rashidul ds02 (vaseno4694@minduls.com)"
click at [453, 32] on span "Create" at bounding box center [452, 34] width 12 height 6
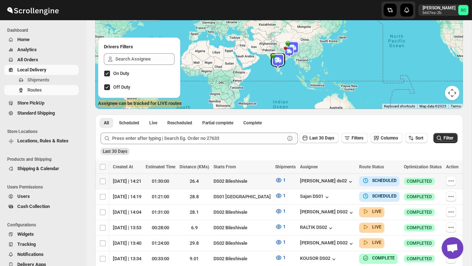
scroll to position [0, 94]
click at [451, 180] on icon "button" at bounding box center [451, 180] width 7 height 7
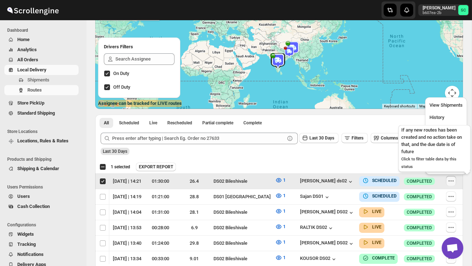
scroll to position [0, 0]
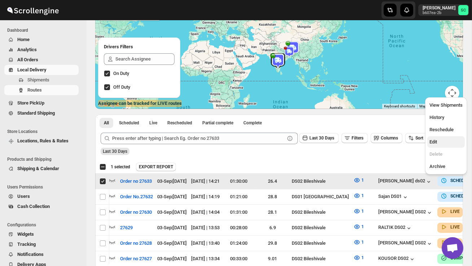
click at [437, 141] on span "Edit" at bounding box center [434, 141] width 8 height 5
checkbox input "false"
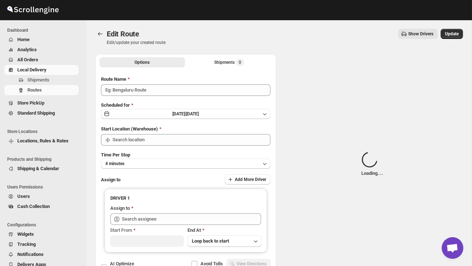
type input "Order no 27633"
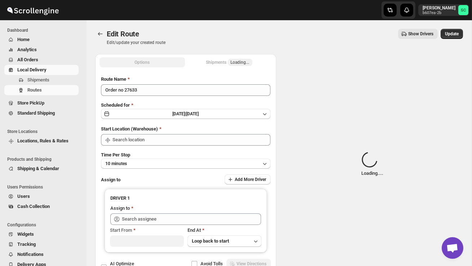
type input "DS02 Bileshivale"
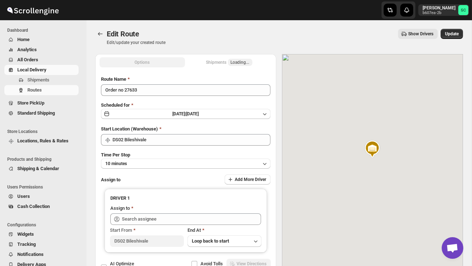
type input "Rashidul ds02 (vaseno4694@minduls.com)"
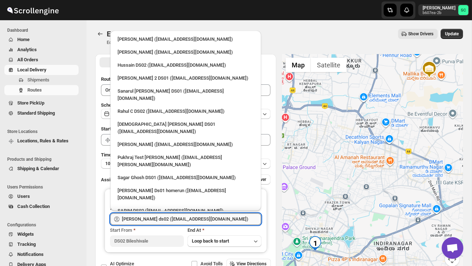
click at [237, 220] on input "Rashidul ds02 (vaseno4694@minduls.com)" at bounding box center [191, 219] width 139 height 12
click at [44, 81] on span "Shipments" at bounding box center [38, 79] width 22 height 5
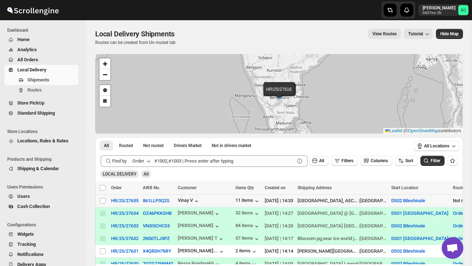
click at [98, 202] on td "Select shipment" at bounding box center [102, 201] width 14 height 13
checkbox input "true"
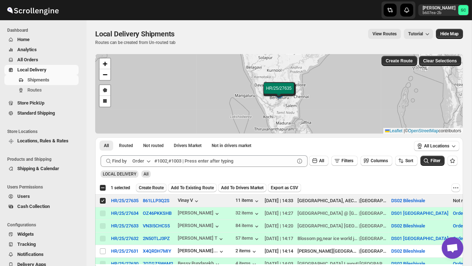
click at [153, 186] on span "Create Route" at bounding box center [151, 188] width 25 height 6
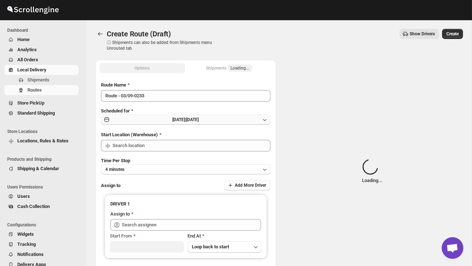
type input "DS02 Bileshivale"
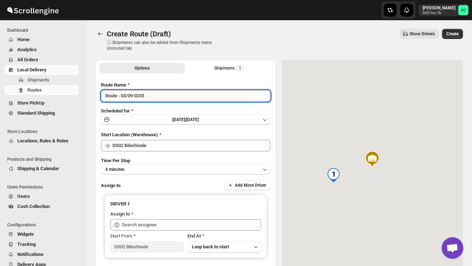
click at [157, 93] on input "Route - 03/09-0233" at bounding box center [185, 96] width 169 height 12
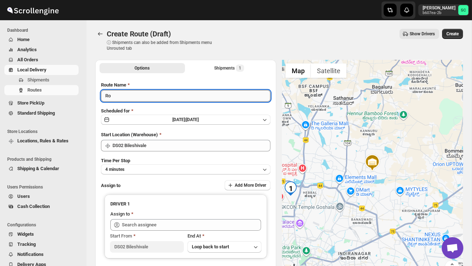
type input "R"
type input "Order no 27635"
click at [159, 167] on button "4 minutes" at bounding box center [185, 169] width 169 height 10
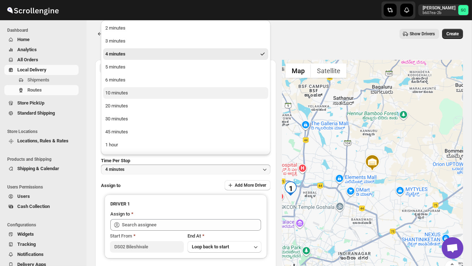
click at [121, 92] on div "10 minutes" at bounding box center [116, 92] width 23 height 7
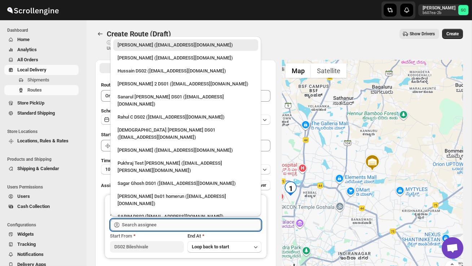
click at [146, 223] on input "text" at bounding box center [191, 225] width 139 height 12
click at [150, 73] on div "Hussain DS02 (jarav60351@abatido.com)" at bounding box center [186, 70] width 136 height 7
type input "Hussain DS02 (jarav60351@abatido.com)"
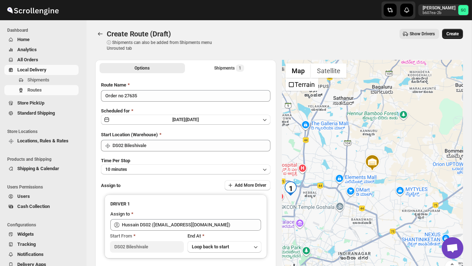
click at [455, 36] on span "Create" at bounding box center [452, 34] width 12 height 6
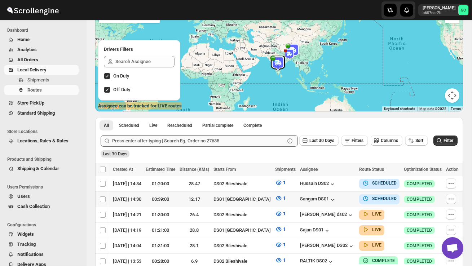
scroll to position [0, 95]
click at [452, 183] on icon "button" at bounding box center [451, 183] width 7 height 7
checkbox input "true"
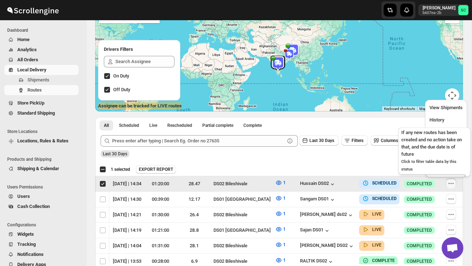
scroll to position [0, 0]
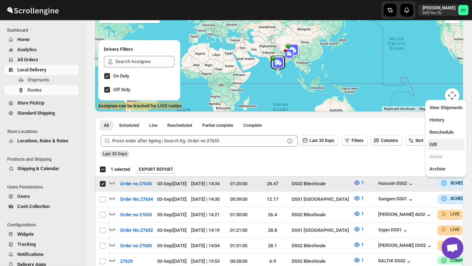
click at [436, 139] on button "Edit" at bounding box center [446, 145] width 38 height 12
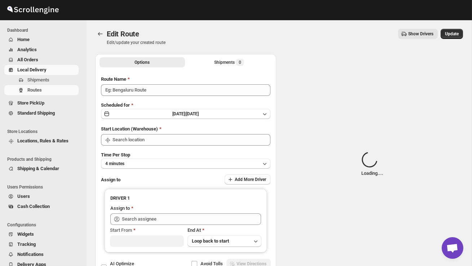
type input "Order no 27635"
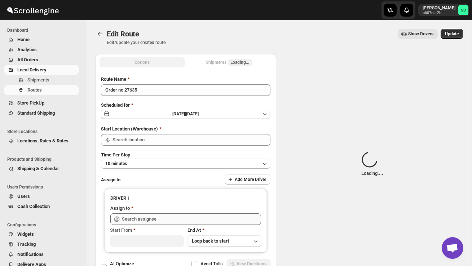
type input "DS02 Bileshivale"
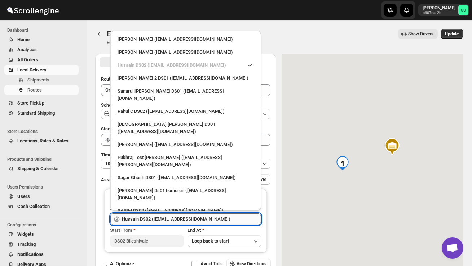
click at [200, 219] on input "Hussain DS02 (jarav60351@abatido.com)" at bounding box center [191, 219] width 139 height 12
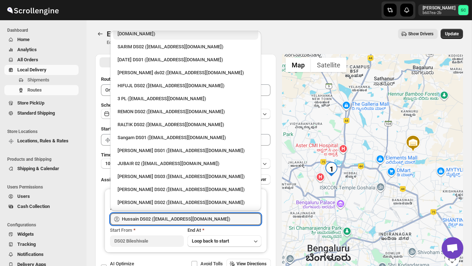
scroll to position [168, 0]
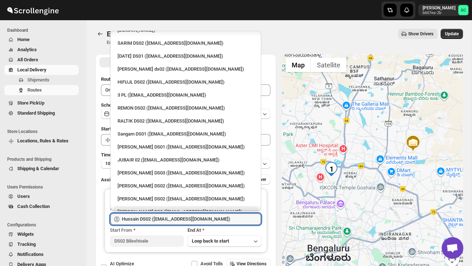
click at [175, 208] on div "CHANDRA BORO DS2 (vefabox262@javbing.com)" at bounding box center [186, 211] width 136 height 7
type input "CHANDRA BORO DS2 (vefabox262@javbing.com)"
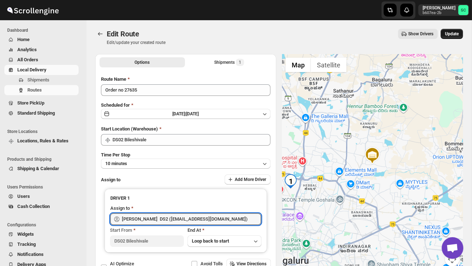
click at [452, 32] on span "Update" at bounding box center [452, 34] width 14 height 6
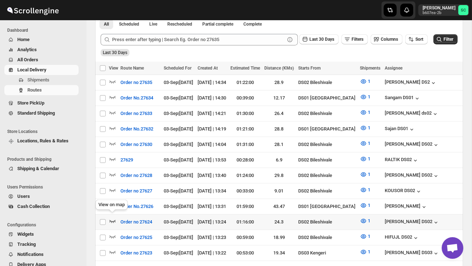
click at [114, 217] on icon "button" at bounding box center [112, 220] width 7 height 7
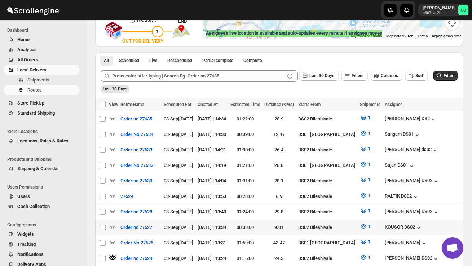
scroll to position [140, 0]
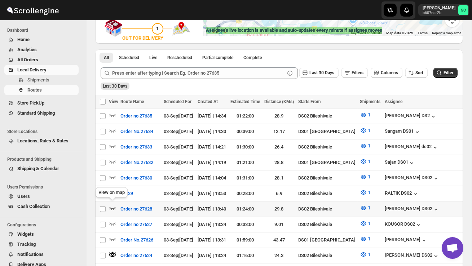
click at [112, 206] on icon "button" at bounding box center [112, 207] width 7 height 7
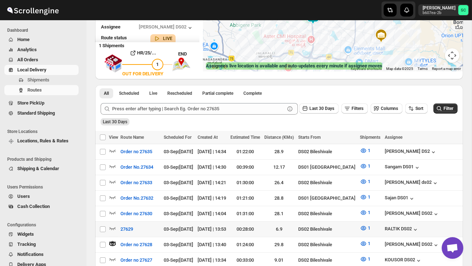
scroll to position [105, 0]
click at [44, 78] on span "Shipments" at bounding box center [38, 79] width 22 height 5
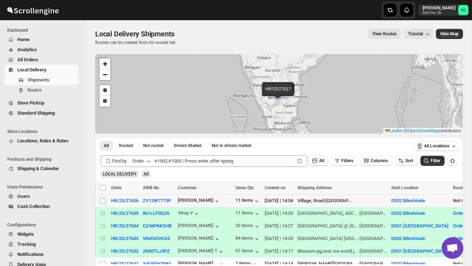
click at [102, 201] on input "Select shipment" at bounding box center [103, 201] width 6 height 6
checkbox input "true"
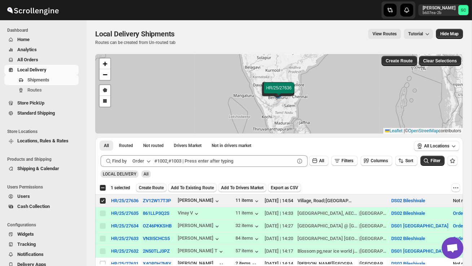
click at [162, 186] on span "Create Route" at bounding box center [151, 188] width 25 height 6
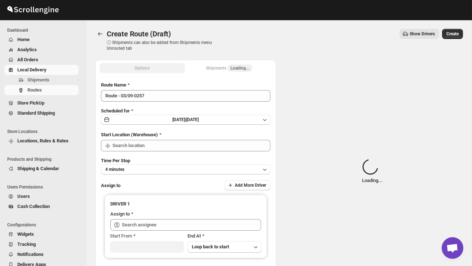
type input "DS02 Bileshivale"
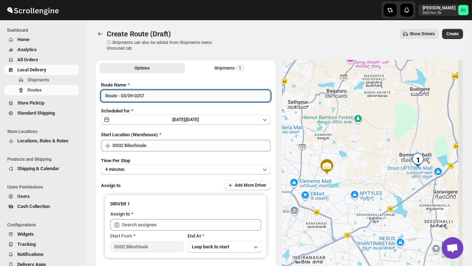
click at [153, 96] on input "Route - 03/09-0257" at bounding box center [185, 96] width 169 height 12
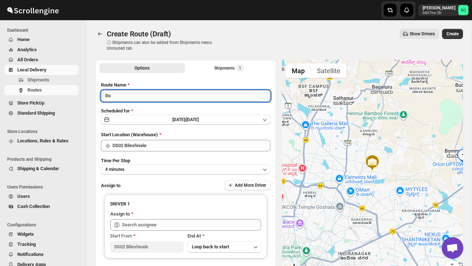
type input "R"
type input "Order no 27636"
click at [176, 166] on button "4 minutes" at bounding box center [185, 169] width 169 height 10
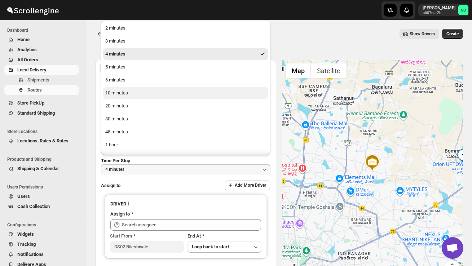
click at [129, 90] on button "10 minutes" at bounding box center [185, 93] width 165 height 12
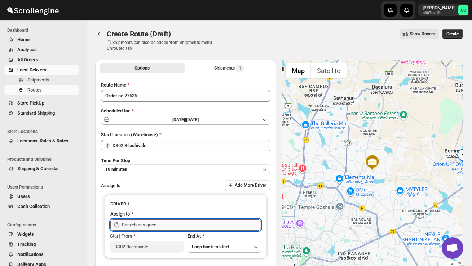
click at [151, 222] on input "text" at bounding box center [191, 225] width 139 height 12
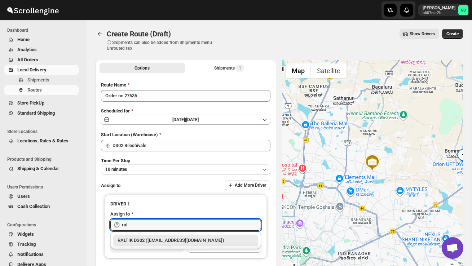
click at [168, 244] on div "RALTIK DS02 (cecih54531@btcours.com)" at bounding box center [186, 240] width 136 height 7
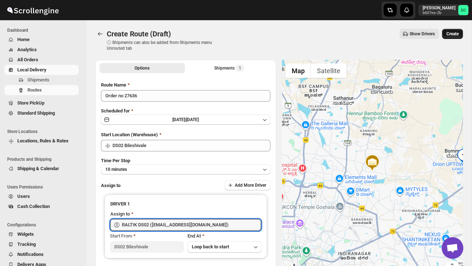
type input "RALTIK DS02 (cecih54531@btcours.com)"
click at [454, 34] on span "Create" at bounding box center [452, 34] width 12 height 6
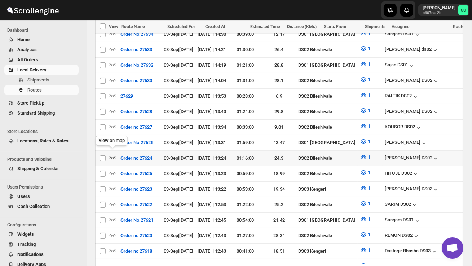
click at [112, 154] on icon "button" at bounding box center [112, 157] width 7 height 7
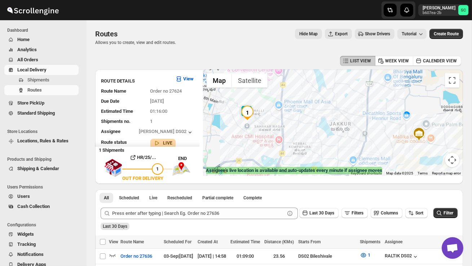
click at [264, 123] on div at bounding box center [333, 123] width 260 height 106
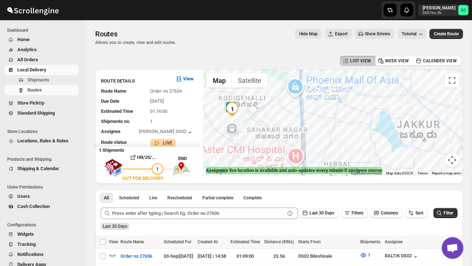
click at [255, 124] on div at bounding box center [333, 123] width 260 height 106
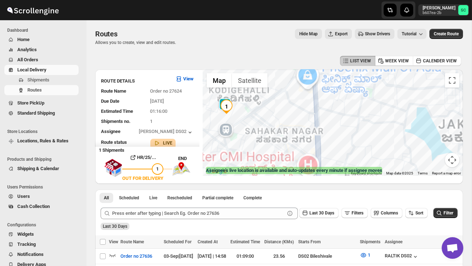
click at [255, 124] on div at bounding box center [333, 123] width 260 height 106
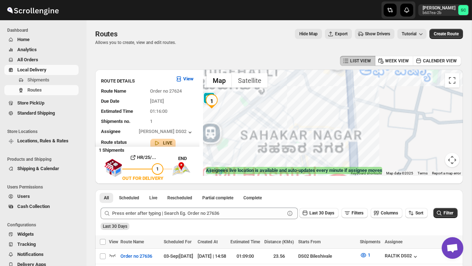
drag, startPoint x: 242, startPoint y: 121, endPoint x: 275, endPoint y: 128, distance: 33.2
click at [245, 121] on div at bounding box center [333, 123] width 260 height 106
drag, startPoint x: 233, startPoint y: 119, endPoint x: 272, endPoint y: 137, distance: 42.9
click at [272, 137] on div at bounding box center [333, 123] width 260 height 106
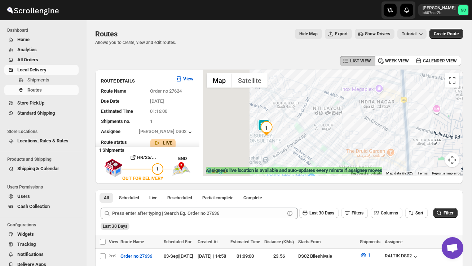
drag, startPoint x: 228, startPoint y: 118, endPoint x: 293, endPoint y: 147, distance: 71.2
click at [293, 148] on div at bounding box center [333, 123] width 260 height 106
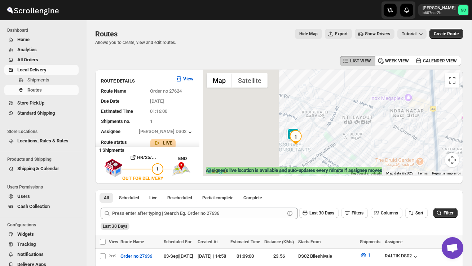
click at [293, 147] on div at bounding box center [333, 123] width 260 height 106
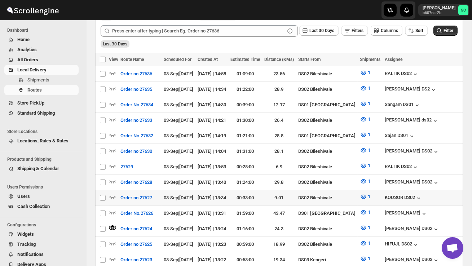
scroll to position [185, 0]
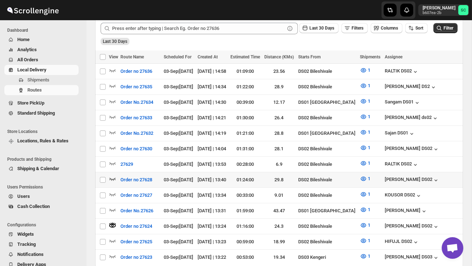
click at [113, 175] on icon "button" at bounding box center [112, 178] width 7 height 7
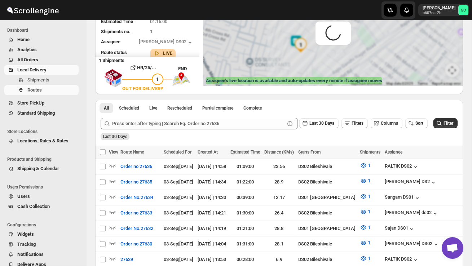
scroll to position [0, 0]
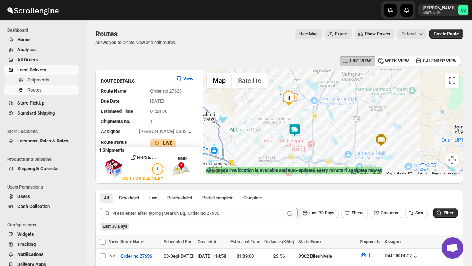
click at [51, 81] on span "Shipments" at bounding box center [52, 79] width 50 height 7
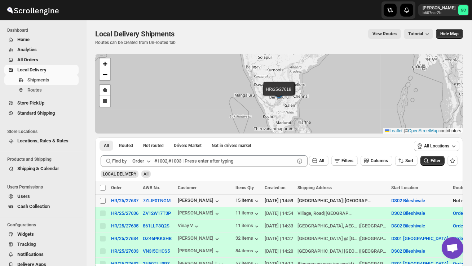
click at [103, 201] on input "Select shipment" at bounding box center [103, 201] width 6 height 6
checkbox input "true"
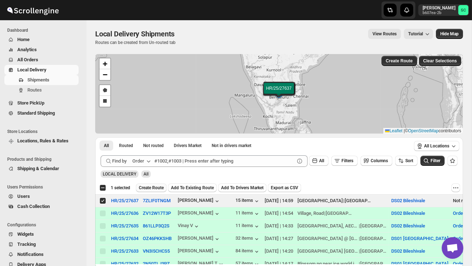
click at [160, 185] on button "Create Route" at bounding box center [151, 188] width 31 height 9
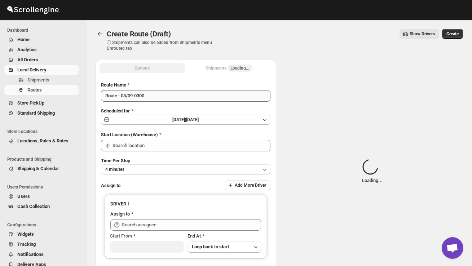
type input "DS02 Bileshivale"
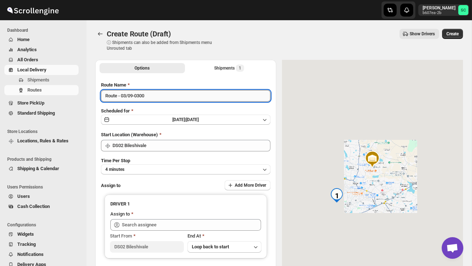
click at [162, 95] on input "Route - 03/09-0300" at bounding box center [185, 96] width 169 height 12
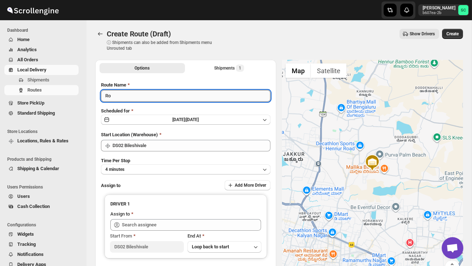
type input "R"
type input "Order no 27637"
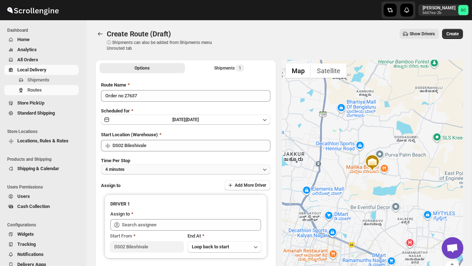
click at [164, 164] on button "4 minutes" at bounding box center [185, 169] width 169 height 10
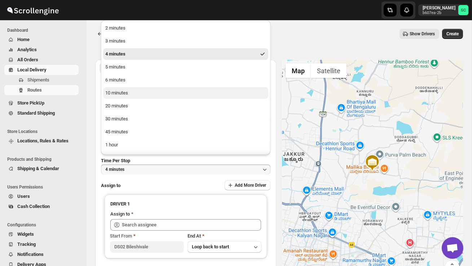
click at [128, 92] on div "10 minutes" at bounding box center [116, 92] width 23 height 7
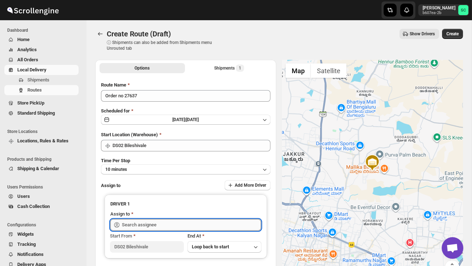
click at [155, 222] on input "text" at bounding box center [191, 225] width 139 height 12
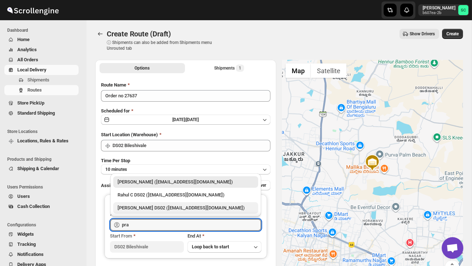
click at [176, 212] on div "PRAKSH DS02 (tetidoh251@flektel.com)" at bounding box center [185, 208] width 145 height 12
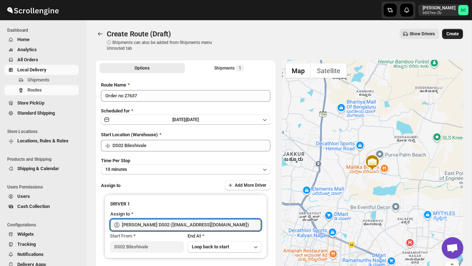
type input "PRAKSH DS02 (tetidoh251@flektel.com)"
click at [448, 33] on span "Create" at bounding box center [452, 34] width 12 height 6
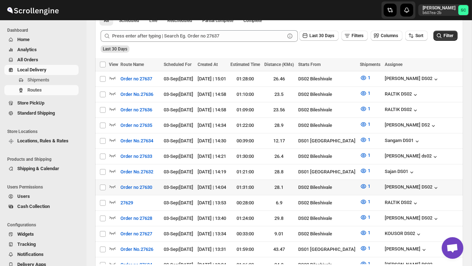
scroll to position [172, 0]
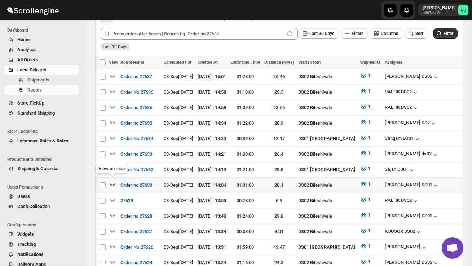
click at [110, 181] on icon "button" at bounding box center [112, 184] width 7 height 7
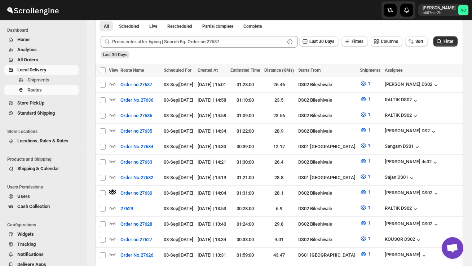
scroll to position [0, 0]
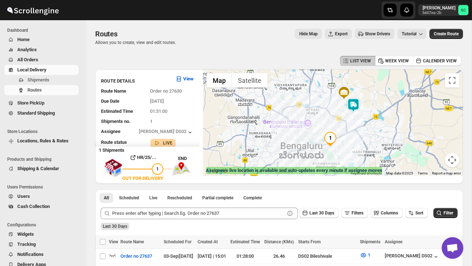
click at [356, 105] on img at bounding box center [353, 105] width 14 height 14
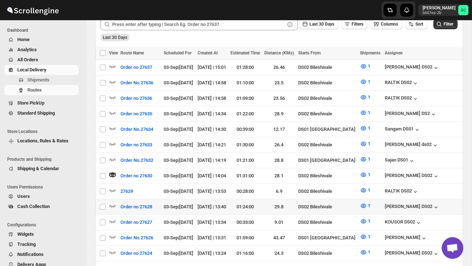
scroll to position [191, 0]
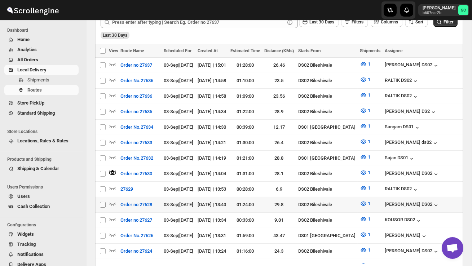
click at [105, 202] on input "Select route" at bounding box center [103, 205] width 6 height 6
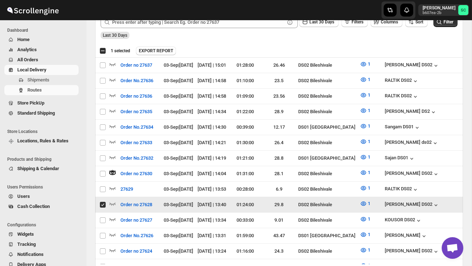
click at [105, 202] on input "Select route" at bounding box center [103, 205] width 6 height 6
checkbox input "false"
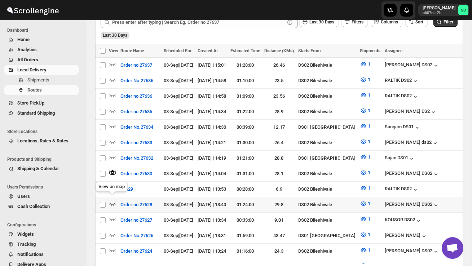
click at [114, 200] on icon "button" at bounding box center [112, 203] width 7 height 7
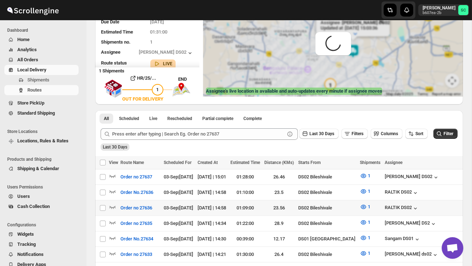
scroll to position [0, 0]
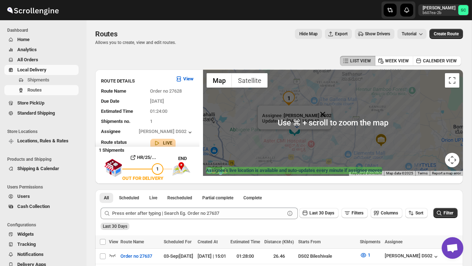
click at [330, 111] on button "Close" at bounding box center [322, 114] width 17 height 17
click at [317, 138] on div at bounding box center [333, 123] width 260 height 106
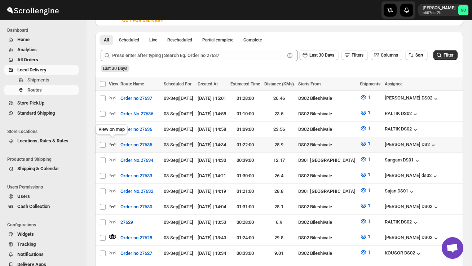
click at [116, 141] on icon "button" at bounding box center [112, 143] width 7 height 7
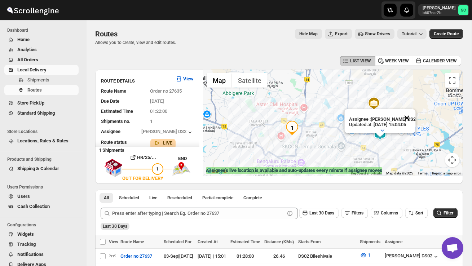
click at [414, 122] on button "Close" at bounding box center [406, 117] width 17 height 17
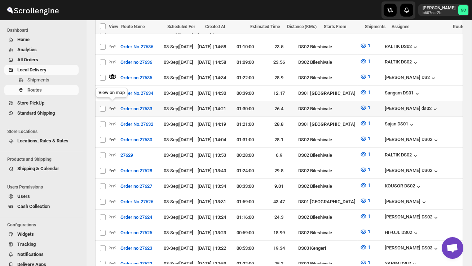
click at [115, 107] on icon "button" at bounding box center [113, 108] width 6 height 3
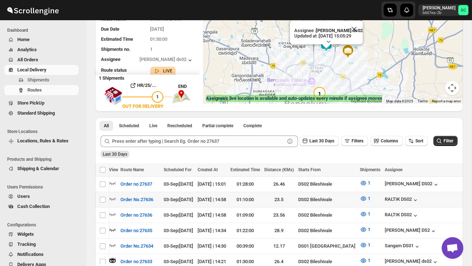
scroll to position [0, 119]
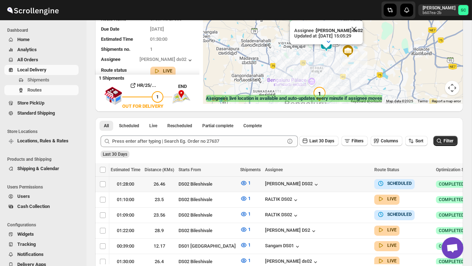
checkbox input "true"
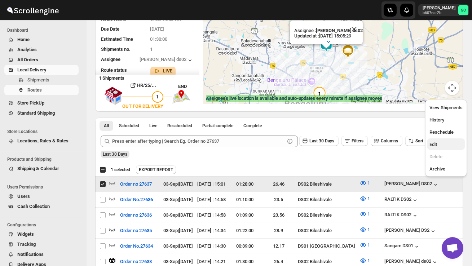
click at [446, 143] on span "Edit" at bounding box center [446, 144] width 33 height 7
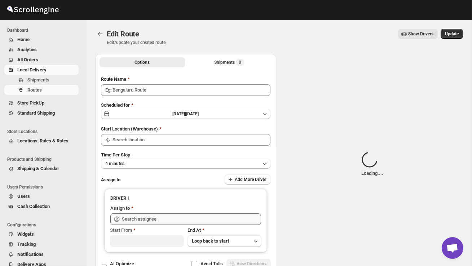
type input "Order no 27637"
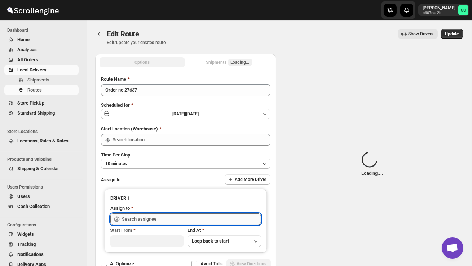
click at [205, 214] on input "text" at bounding box center [191, 219] width 139 height 12
type input "DS02 Bileshivale"
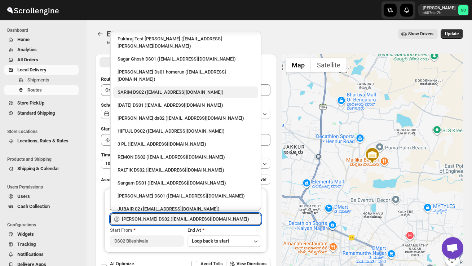
scroll to position [119, 0]
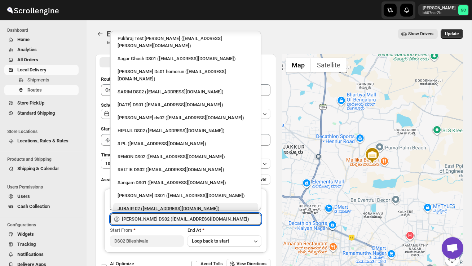
click at [171, 205] on div "JUBAIR 02 (vanafe7637@isorax.com)" at bounding box center [186, 208] width 136 height 7
type input "JUBAIR 02 (vanafe7637@isorax.com)"
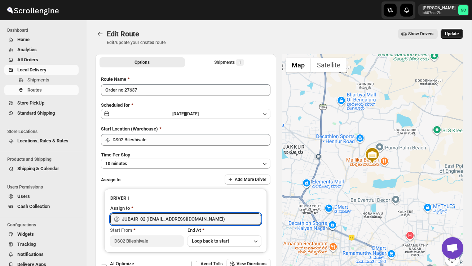
click at [448, 32] on span "Update" at bounding box center [452, 34] width 14 height 6
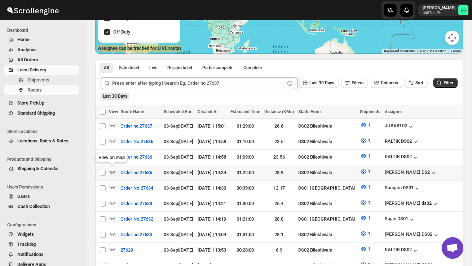
click at [113, 170] on icon "button" at bounding box center [112, 171] width 7 height 7
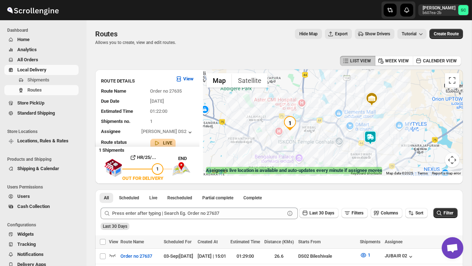
drag, startPoint x: 376, startPoint y: 145, endPoint x: 374, endPoint y: 138, distance: 6.8
click at [374, 138] on img at bounding box center [370, 138] width 14 height 14
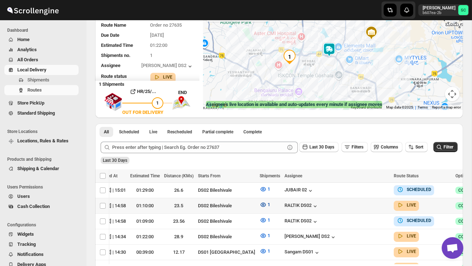
scroll to position [0, 119]
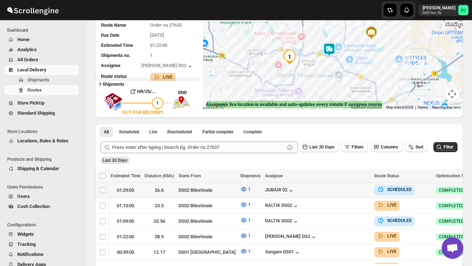
checkbox input "true"
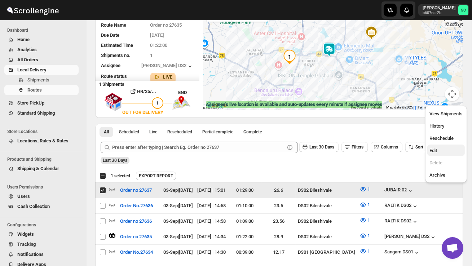
click at [440, 153] on span "Edit" at bounding box center [446, 150] width 33 height 7
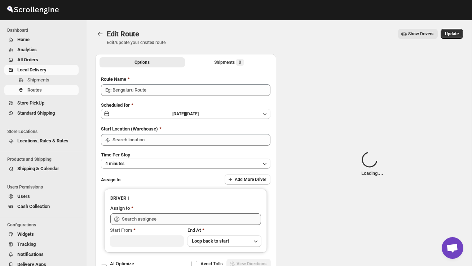
type input "Order no 27637"
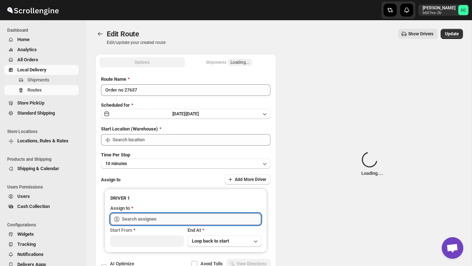
click at [228, 220] on input "text" at bounding box center [191, 219] width 139 height 12
type input "DS02 Bileshivale"
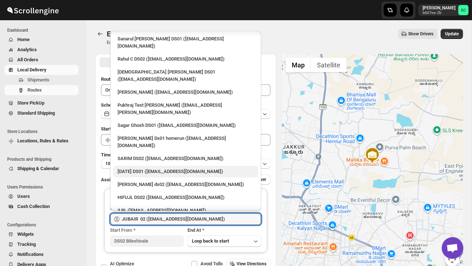
scroll to position [56, 0]
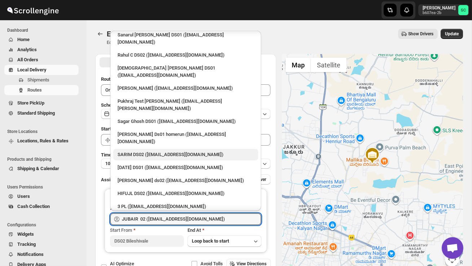
click at [163, 151] on div "SARIM DS02 (xititor414@owlny.com)" at bounding box center [186, 154] width 136 height 7
type input "SARIM DS02 (xititor414@owlny.com)"
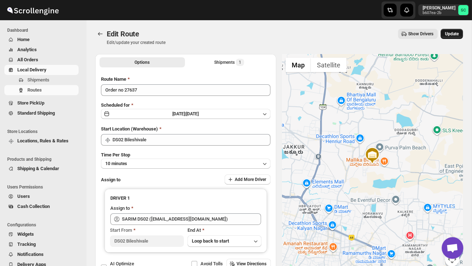
click at [450, 35] on span "Update" at bounding box center [452, 34] width 14 height 6
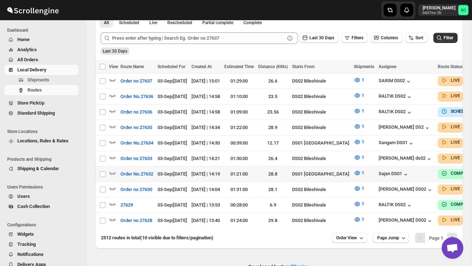
scroll to position [168, 0]
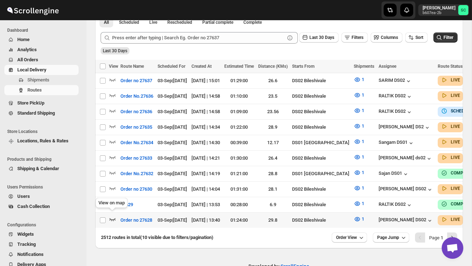
click at [112, 216] on icon "button" at bounding box center [112, 219] width 7 height 7
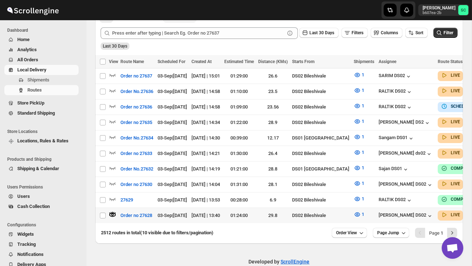
scroll to position [193, 0]
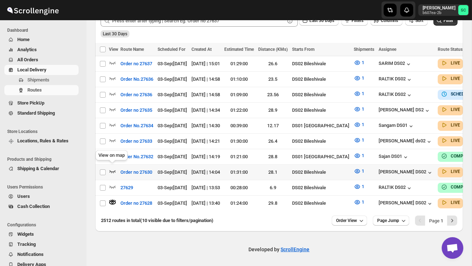
click at [113, 168] on icon "button" at bounding box center [112, 171] width 7 height 7
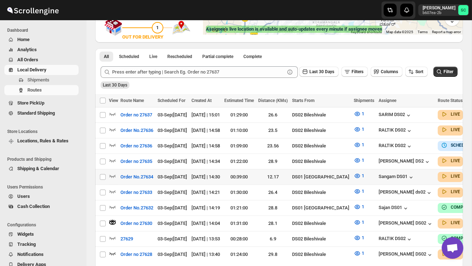
scroll to position [143, 0]
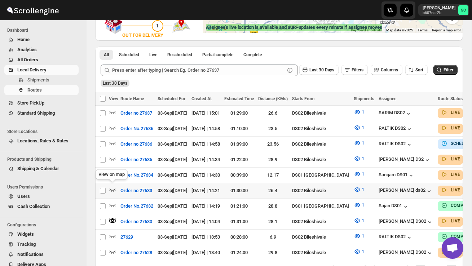
click at [114, 186] on icon "button" at bounding box center [112, 189] width 7 height 7
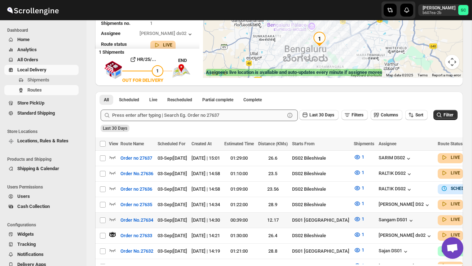
scroll to position [100, 0]
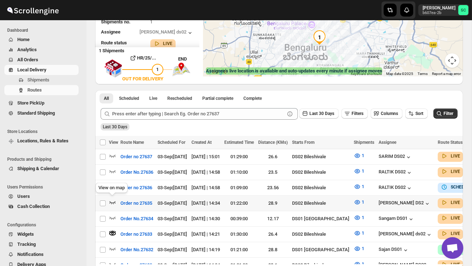
click at [111, 200] on icon "button" at bounding box center [112, 202] width 7 height 7
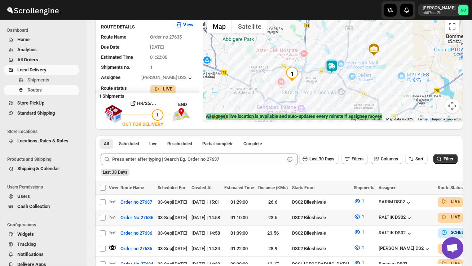
scroll to position [55, 0]
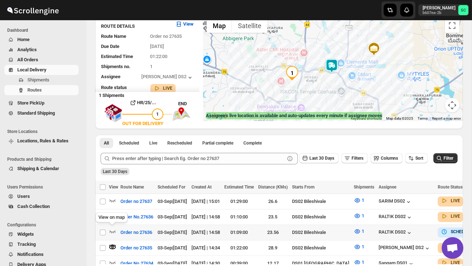
click at [111, 215] on div "View on map" at bounding box center [111, 219] width 35 height 16
click at [111, 215] on icon "button" at bounding box center [112, 215] width 7 height 7
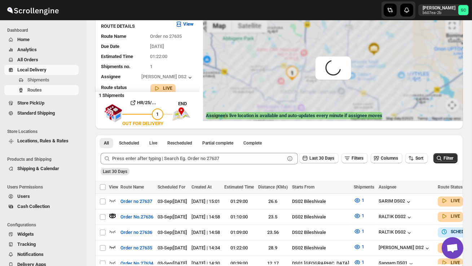
scroll to position [0, 0]
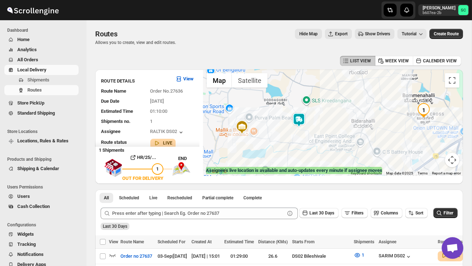
click at [303, 116] on img at bounding box center [299, 120] width 14 height 14
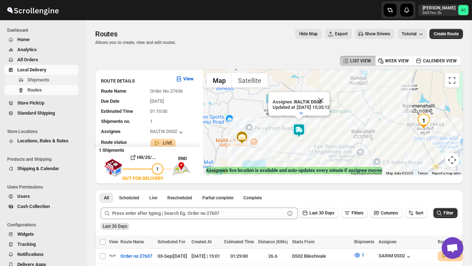
click at [56, 77] on span "Shipments" at bounding box center [52, 79] width 50 height 7
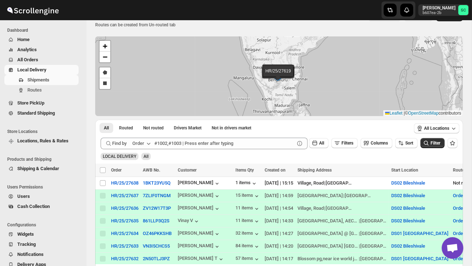
scroll to position [27, 0]
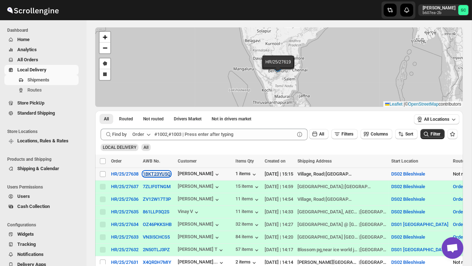
click at [156, 172] on button "1BKT23YU5Q" at bounding box center [157, 173] width 28 height 5
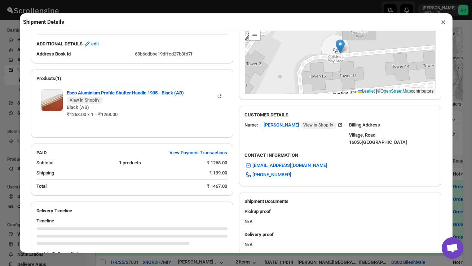
scroll to position [196, 0]
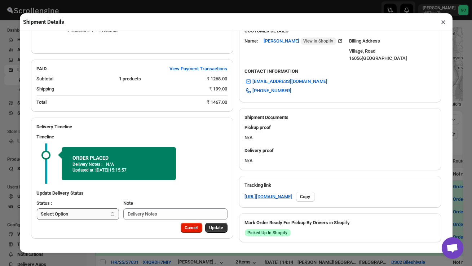
click at [101, 214] on select "Select Option PICKED UP OUT FOR DELIVERY RESCHEDULE DELIVERED CANCELLED" at bounding box center [78, 214] width 83 height 12
select select "PICKED_UP"
click at [207, 230] on span "Pick Products" at bounding box center [209, 228] width 27 height 6
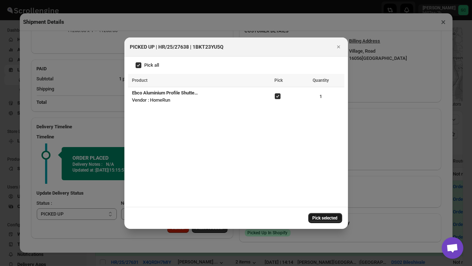
click at [324, 218] on span "Pick selected" at bounding box center [325, 218] width 25 height 6
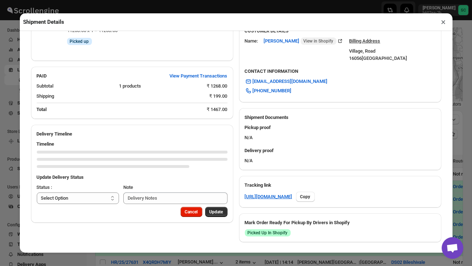
click at [87, 210] on div "Cancel Update" at bounding box center [132, 215] width 202 height 16
click at [88, 196] on select "Select Option PICKED UP OUT FOR DELIVERY RESCHEDULE DELIVERED CANCELLED" at bounding box center [78, 199] width 83 height 12
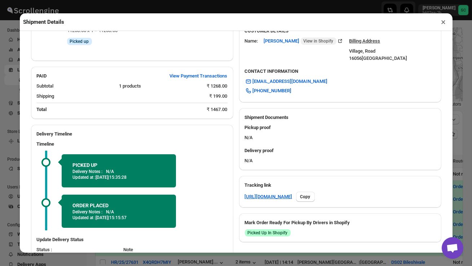
select select "OUT_FOR_DELIVERY"
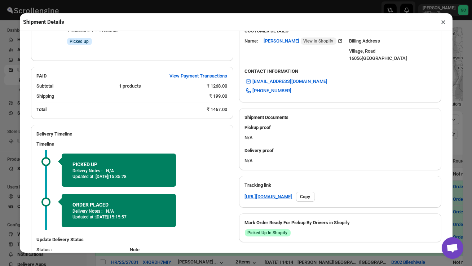
scroll to position [240, 0]
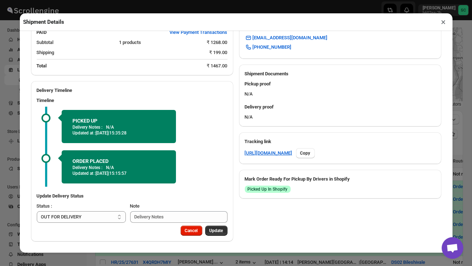
click at [219, 228] on button "Update" at bounding box center [216, 231] width 22 height 10
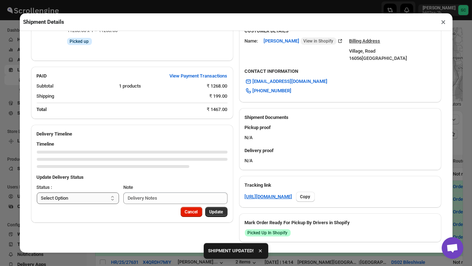
click at [100, 215] on div "Cancel Update" at bounding box center [132, 215] width 202 height 16
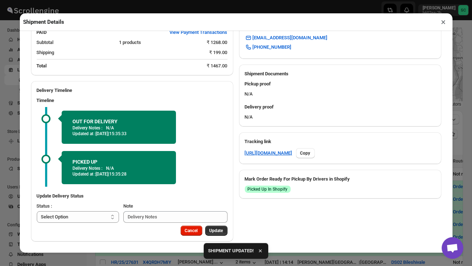
click at [105, 200] on h3 "Update Delivery Status" at bounding box center [132, 196] width 191 height 7
click at [98, 216] on select "Select Option PICKED UP OUT FOR DELIVERY RESCHEDULE DELIVERED CANCELLED" at bounding box center [78, 217] width 83 height 12
select select "OUT_FOR_DELIVERY"
click at [220, 232] on span "Update" at bounding box center [217, 231] width 14 height 6
select select
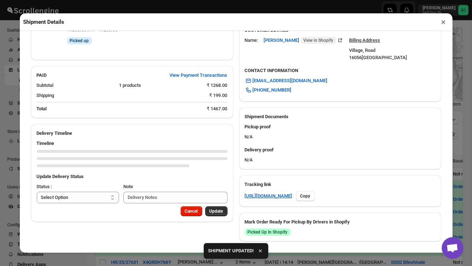
scroll to position [196, 0]
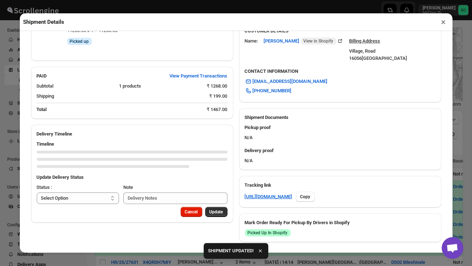
click at [446, 21] on button "×" at bounding box center [444, 22] width 10 height 10
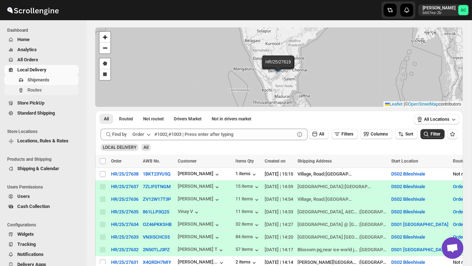
click at [44, 90] on span "Routes" at bounding box center [52, 90] width 50 height 7
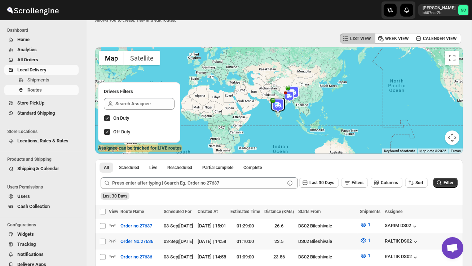
scroll to position [54, 0]
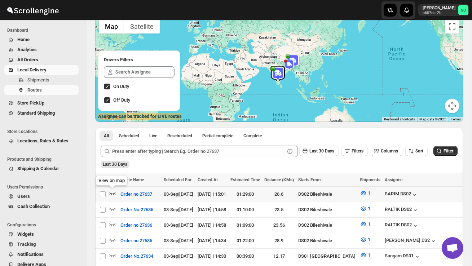
click at [114, 196] on icon "button" at bounding box center [112, 193] width 7 height 7
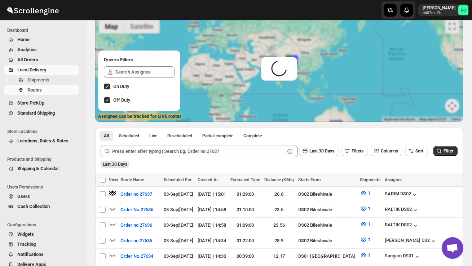
scroll to position [0, 0]
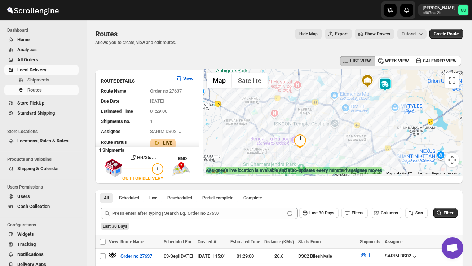
click at [387, 80] on img at bounding box center [385, 85] width 14 height 14
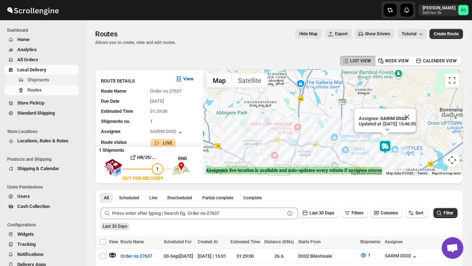
click at [39, 77] on span "Shipments" at bounding box center [52, 79] width 50 height 7
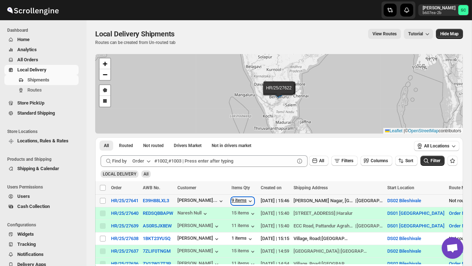
click at [248, 201] on div "9 items" at bounding box center [243, 201] width 22 height 7
click at [109, 201] on td "HR/25/27641" at bounding box center [125, 201] width 32 height 13
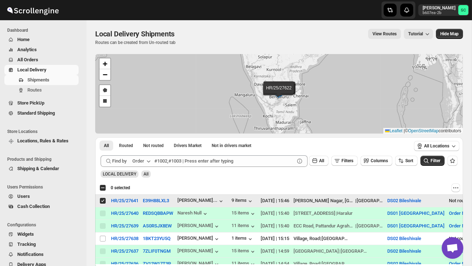
checkbox input "true"
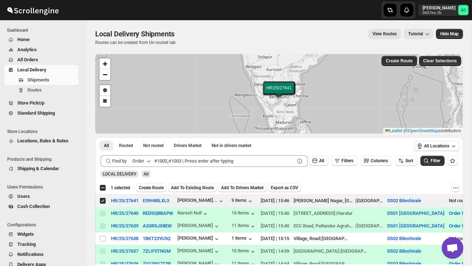
click at [161, 186] on span "Create Route" at bounding box center [151, 188] width 25 height 6
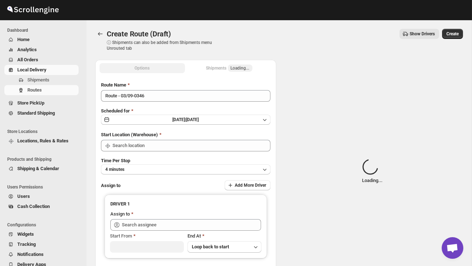
type input "DS02 Bileshivale"
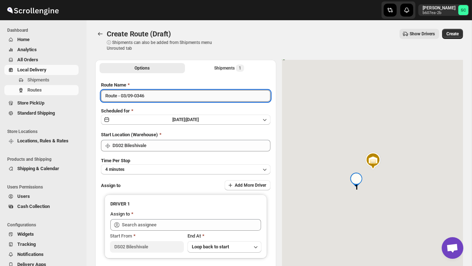
click at [159, 99] on input "Route - 03/09-0346" at bounding box center [185, 96] width 169 height 12
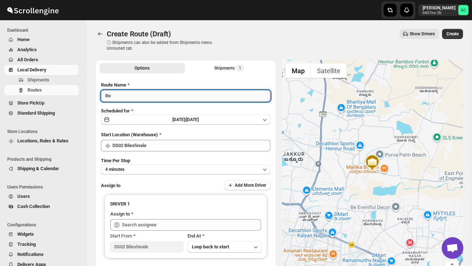
type input "R"
type input "Order no 27641"
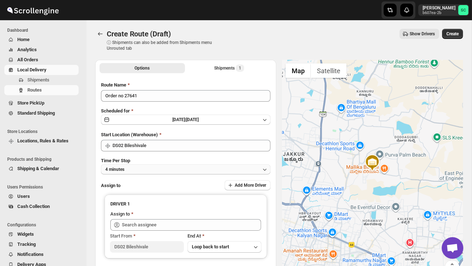
click at [175, 171] on button "4 minutes" at bounding box center [185, 169] width 169 height 10
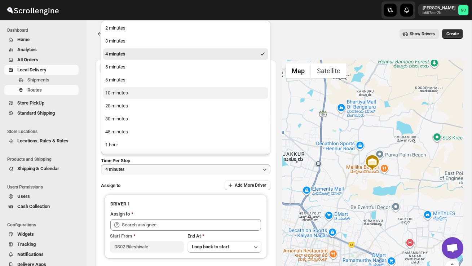
click at [133, 92] on button "10 minutes" at bounding box center [185, 93] width 165 height 12
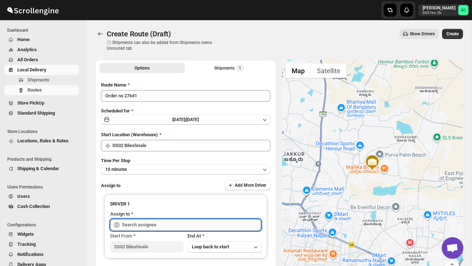
click at [141, 227] on input "text" at bounding box center [191, 225] width 139 height 12
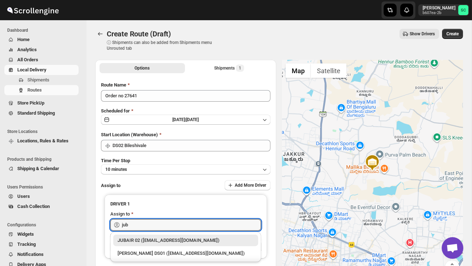
click at [161, 242] on div "JUBAIR 02 (vanafe7637@isorax.com)" at bounding box center [186, 240] width 136 height 7
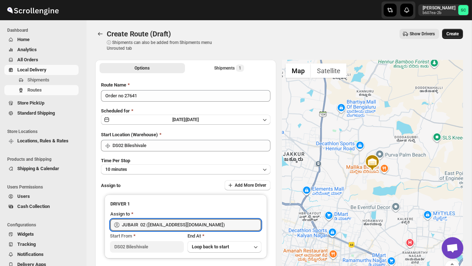
type input "JUBAIR 02 (vanafe7637@isorax.com)"
click at [454, 34] on span "Create" at bounding box center [452, 34] width 12 height 6
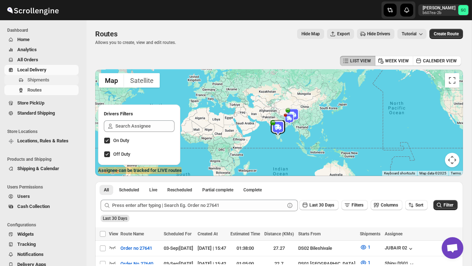
click at [54, 76] on span "Shipments" at bounding box center [52, 79] width 50 height 7
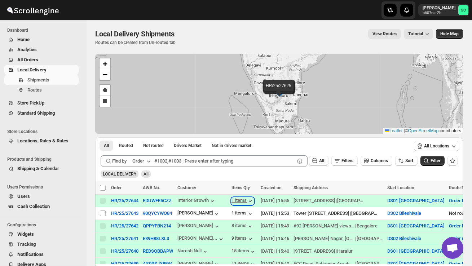
click at [247, 202] on div "1 items" at bounding box center [243, 201] width 22 height 7
click at [100, 215] on input "Select shipment" at bounding box center [103, 214] width 6 height 6
checkbox input "true"
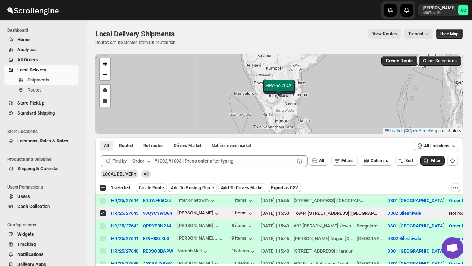
click at [161, 188] on span "Create Route" at bounding box center [151, 188] width 25 height 6
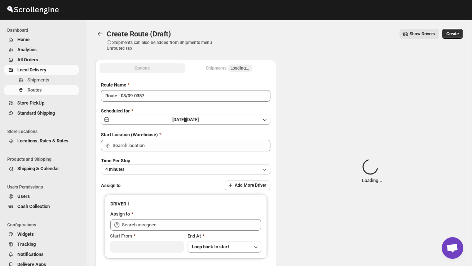
type input "DS02 Bileshivale"
click at [157, 104] on div "Route Name Route - 03/09-0357 Scheduled for Wed Sep 03 2025 | Today Start Locat…" at bounding box center [185, 181] width 169 height 198
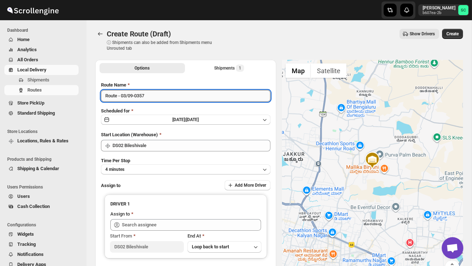
click at [157, 99] on input "Route - 03/09-0357" at bounding box center [185, 96] width 169 height 12
type input "R"
type input "Order no 27643"
click at [179, 166] on button "4 minutes" at bounding box center [185, 169] width 169 height 10
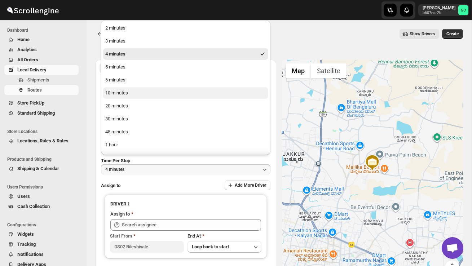
click at [156, 91] on button "10 minutes" at bounding box center [185, 93] width 165 height 12
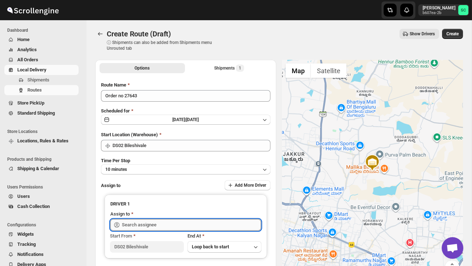
click at [163, 228] on input "text" at bounding box center [191, 225] width 139 height 12
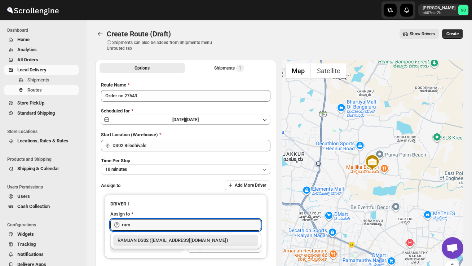
click at [170, 240] on div "RAMJAN DS02 (rixatoc168@evoxury.com)" at bounding box center [186, 240] width 136 height 7
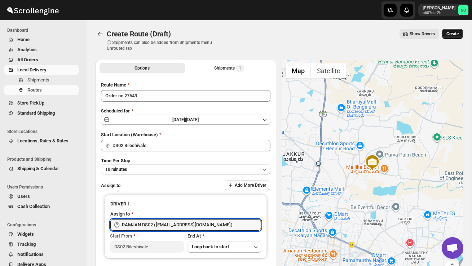
type input "RAMJAN DS02 (rixatoc168@evoxury.com)"
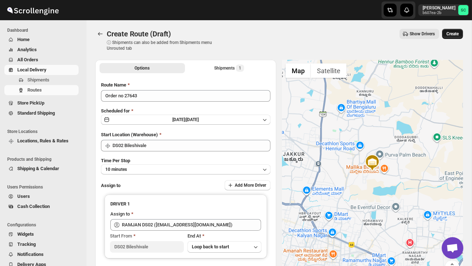
click at [454, 32] on span "Create" at bounding box center [452, 34] width 12 height 6
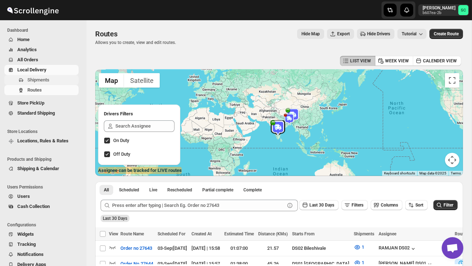
click at [48, 82] on span "Shipments" at bounding box center [38, 79] width 22 height 5
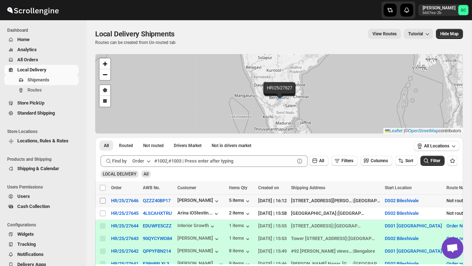
click at [100, 199] on input "Select shipment" at bounding box center [103, 201] width 6 height 6
checkbox input "true"
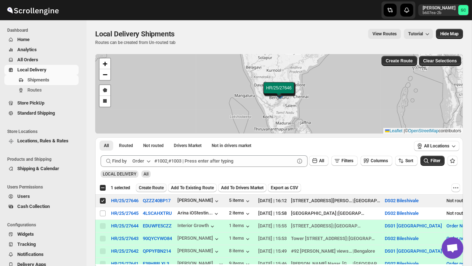
click at [157, 185] on button "Create Route" at bounding box center [151, 188] width 31 height 9
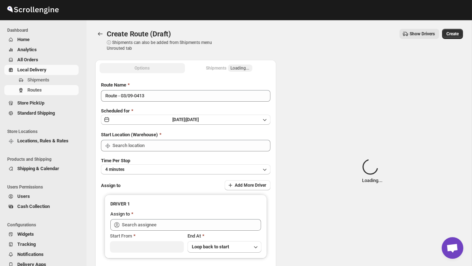
type input "DS02 Bileshivale"
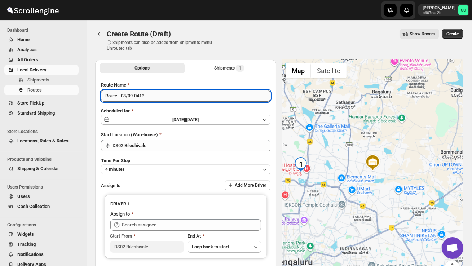
click at [152, 97] on input "Route - 03/09-0413" at bounding box center [185, 96] width 169 height 12
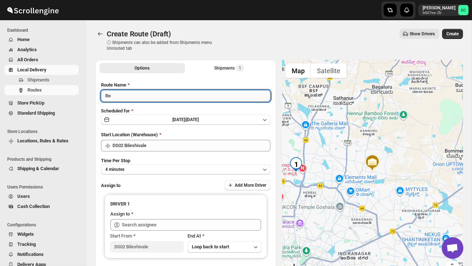
type input "R"
type input "Order no 27646"
click at [181, 167] on button "4 minutes" at bounding box center [185, 169] width 169 height 10
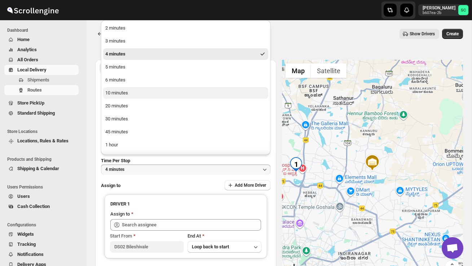
click at [140, 96] on button "10 minutes" at bounding box center [185, 93] width 165 height 12
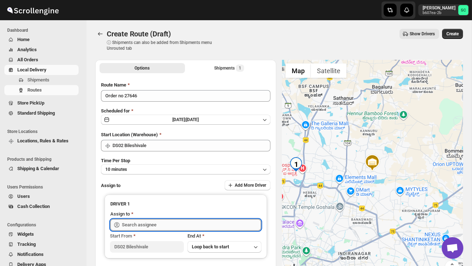
click at [151, 222] on input "text" at bounding box center [191, 225] width 139 height 12
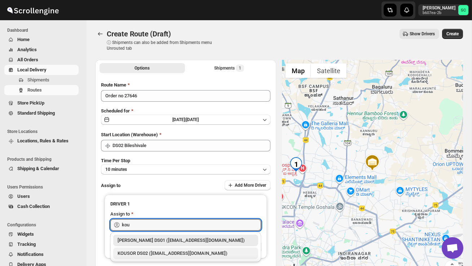
click at [164, 249] on div "KOUSOR DS02 ([EMAIL_ADDRESS][DOMAIN_NAME])" at bounding box center [185, 254] width 145 height 12
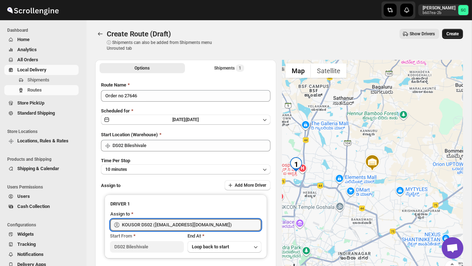
type input "KOUSOR DS02 ([EMAIL_ADDRESS][DOMAIN_NAME])"
click at [457, 32] on span "Create" at bounding box center [452, 34] width 12 height 6
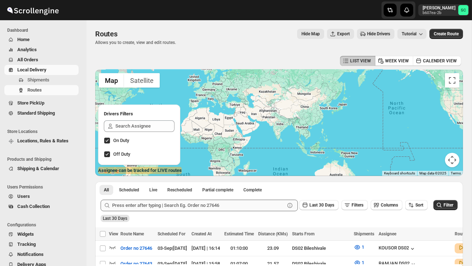
scroll to position [4, 0]
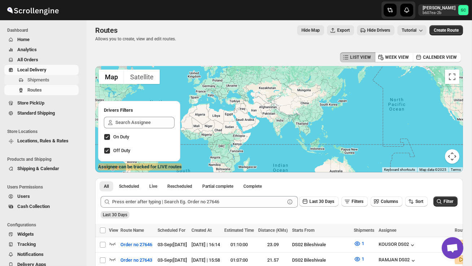
click at [60, 77] on span "Shipments" at bounding box center [52, 79] width 50 height 7
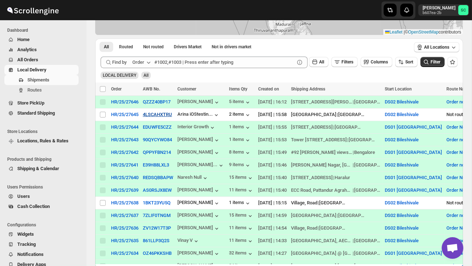
scroll to position [102, 0]
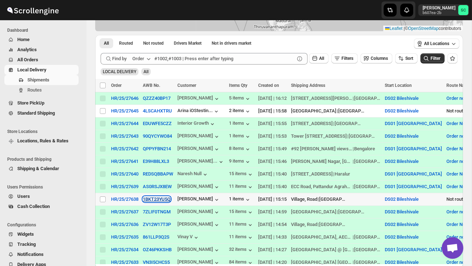
click at [157, 202] on button "1BKT23YU5Q" at bounding box center [157, 199] width 28 height 5
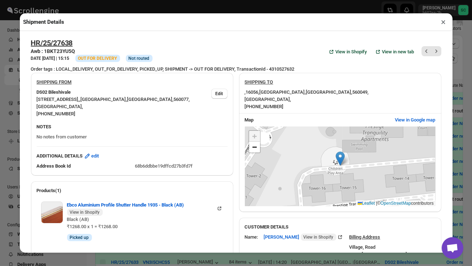
scroll to position [240, 0]
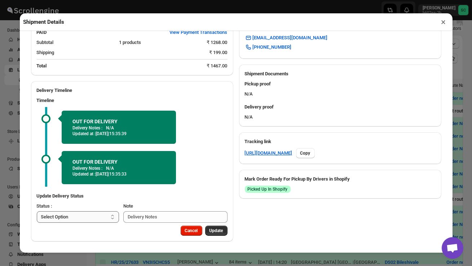
click at [98, 219] on select "Select Option PICKED UP OUT FOR DELIVERY RESCHEDULE DELIVERED CANCELLED" at bounding box center [78, 217] width 83 height 12
select select "DELIVERED"
click at [218, 231] on span "Update" at bounding box center [217, 231] width 14 height 6
select select
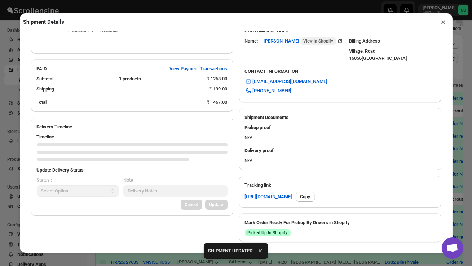
click at [443, 22] on button "×" at bounding box center [444, 22] width 10 height 10
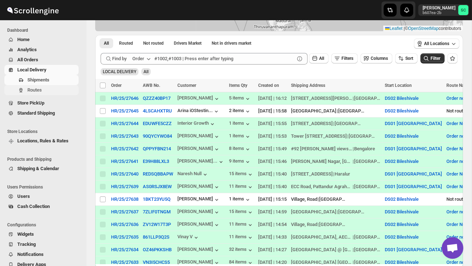
click at [52, 89] on span "Routes" at bounding box center [52, 90] width 50 height 7
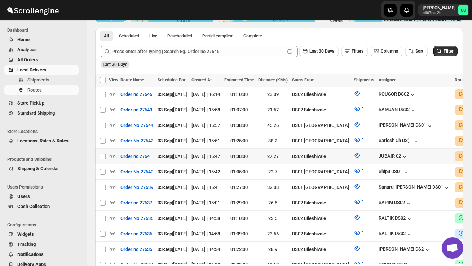
scroll to position [0, 0]
click at [111, 152] on icon "button" at bounding box center [112, 155] width 7 height 7
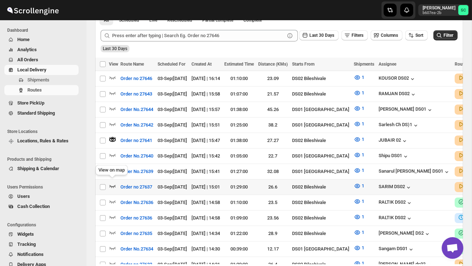
click at [114, 182] on icon "button" at bounding box center [112, 185] width 7 height 7
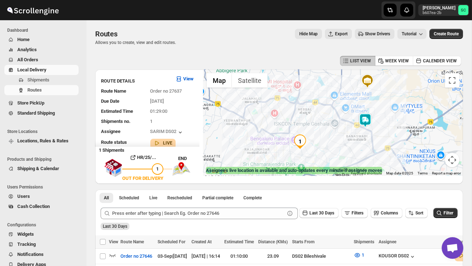
click at [366, 122] on img at bounding box center [365, 120] width 14 height 14
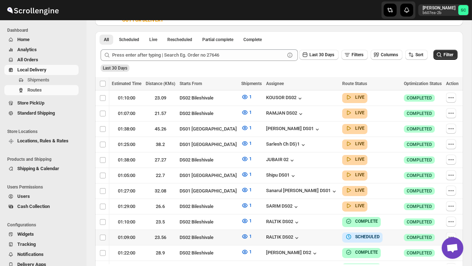
click at [449, 234] on icon "button" at bounding box center [451, 237] width 7 height 7
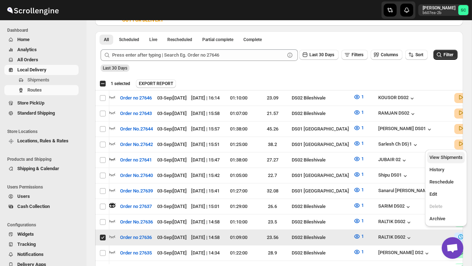
click at [445, 152] on button "View Shipments" at bounding box center [446, 158] width 38 height 12
checkbox input "false"
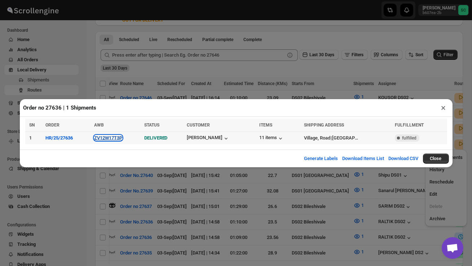
click at [119, 138] on button "ZV12W17T3P" at bounding box center [108, 137] width 28 height 5
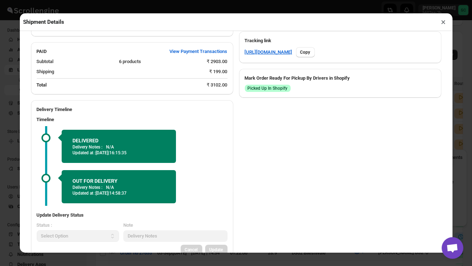
click at [451, 23] on div "Shipment Details ×" at bounding box center [236, 22] width 433 height 18
click at [448, 23] on button "×" at bounding box center [444, 22] width 10 height 10
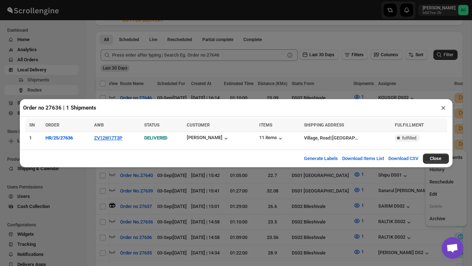
click at [448, 107] on button "×" at bounding box center [444, 108] width 10 height 10
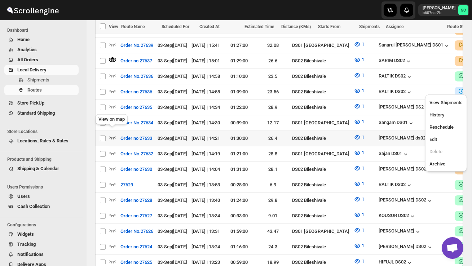
click at [113, 134] on icon "button" at bounding box center [112, 137] width 7 height 7
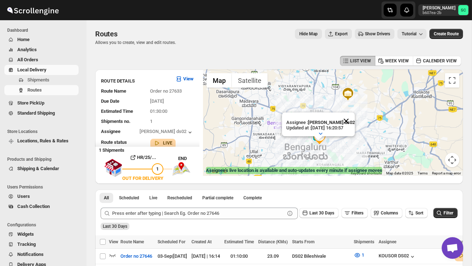
click at [350, 119] on button "Close" at bounding box center [346, 121] width 17 height 17
click at [340, 138] on div at bounding box center [333, 123] width 260 height 106
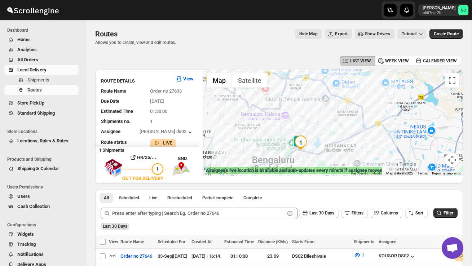
click at [340, 138] on div at bounding box center [333, 123] width 260 height 106
click at [315, 153] on div at bounding box center [333, 123] width 260 height 106
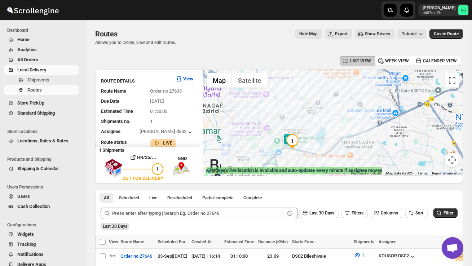
click at [315, 153] on div at bounding box center [333, 123] width 260 height 106
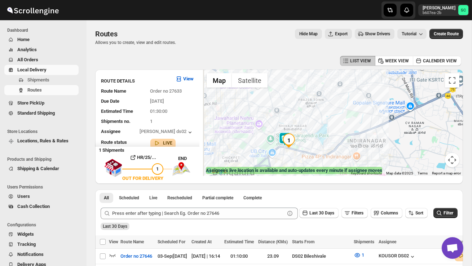
click at [315, 153] on div at bounding box center [333, 123] width 260 height 106
click at [321, 149] on div at bounding box center [333, 123] width 260 height 106
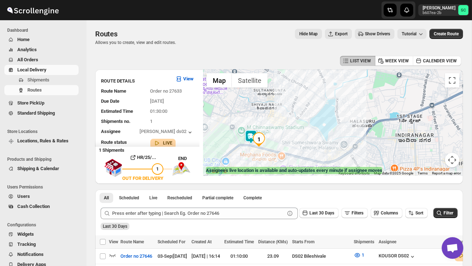
drag, startPoint x: 324, startPoint y: 145, endPoint x: 324, endPoint y: 118, distance: 27.4
click at [324, 133] on div at bounding box center [333, 123] width 260 height 106
